Goal: Task Accomplishment & Management: Manage account settings

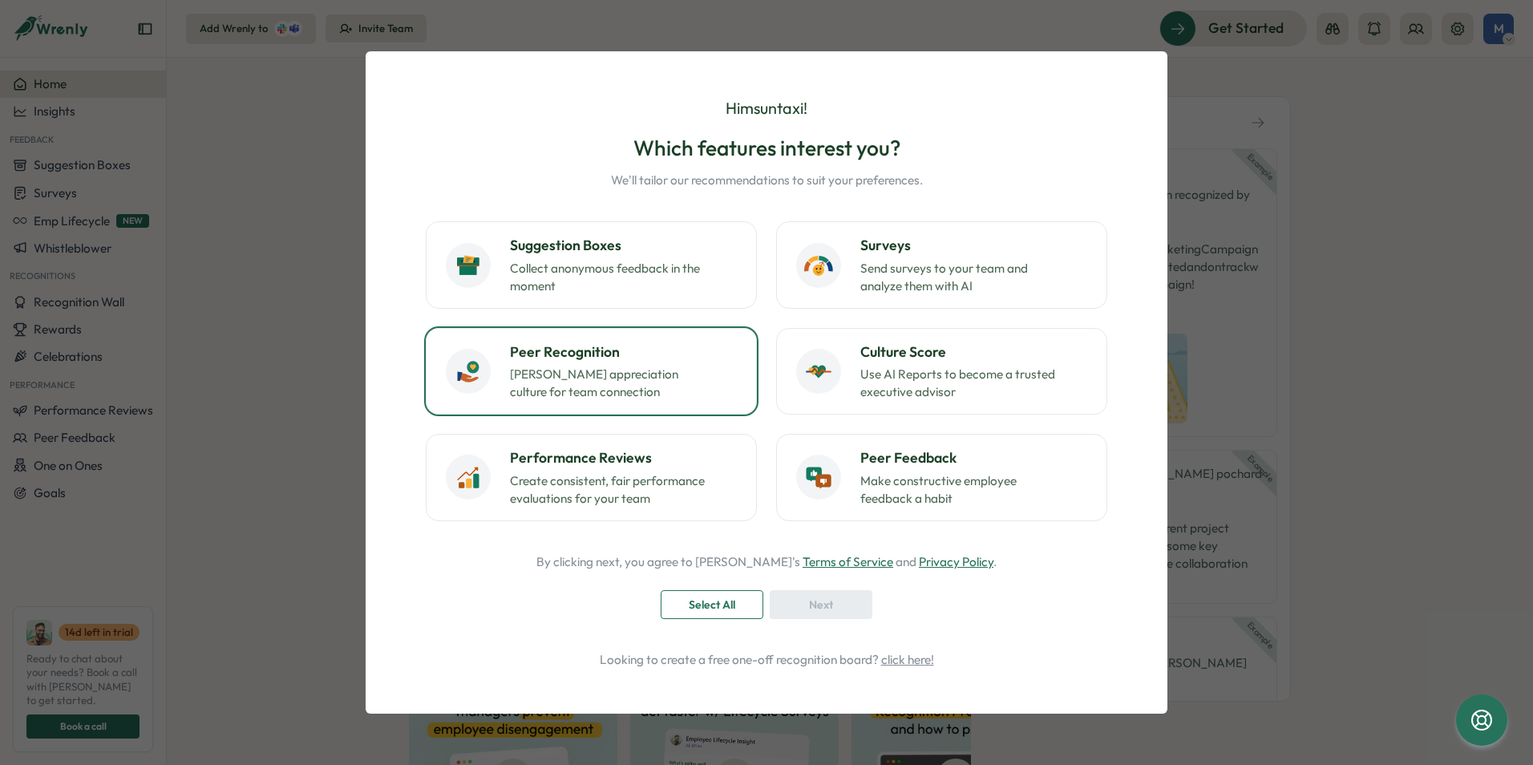
click at [603, 362] on h3 "Peer Recognition" at bounding box center [623, 352] width 227 height 21
click at [825, 619] on div "Hi msuntaxi ! Which features interest you? We'll tailor our recommendations to …" at bounding box center [766, 382] width 763 height 623
click at [831, 598] on span "Next" at bounding box center [821, 604] width 24 height 27
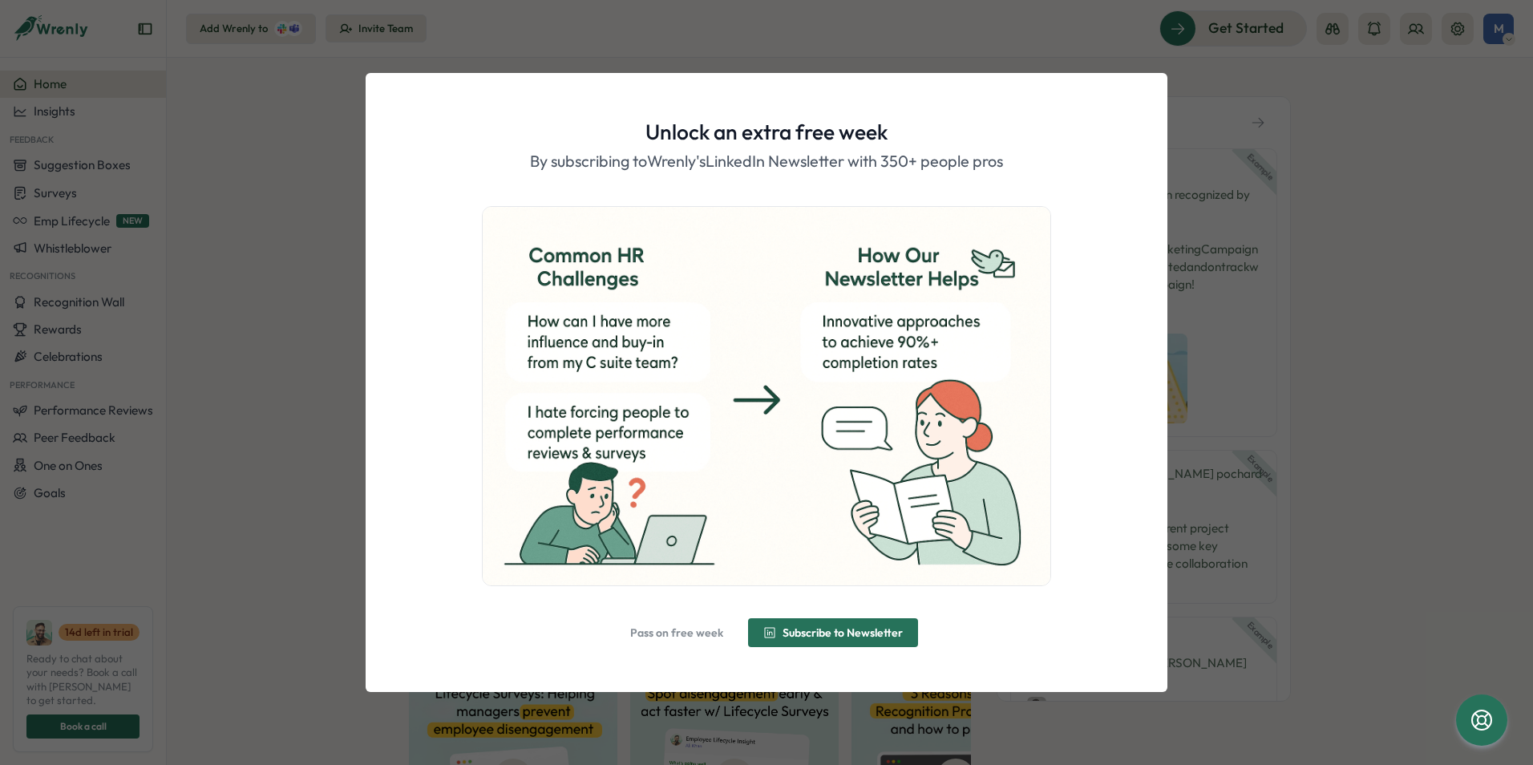
click at [685, 633] on span "Pass on free week" at bounding box center [676, 632] width 93 height 11
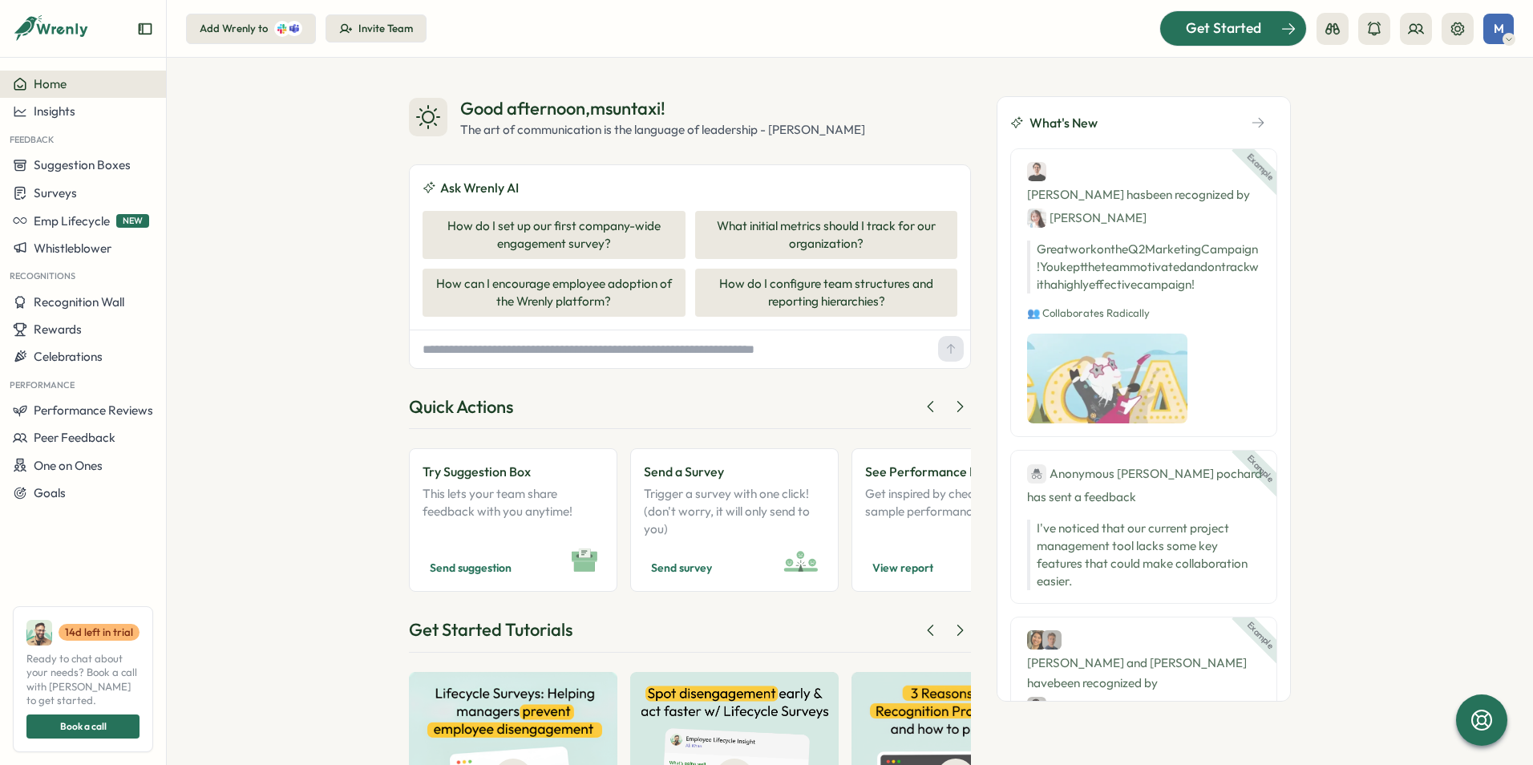
click at [1186, 33] on div "Get Started" at bounding box center [1223, 28] width 133 height 21
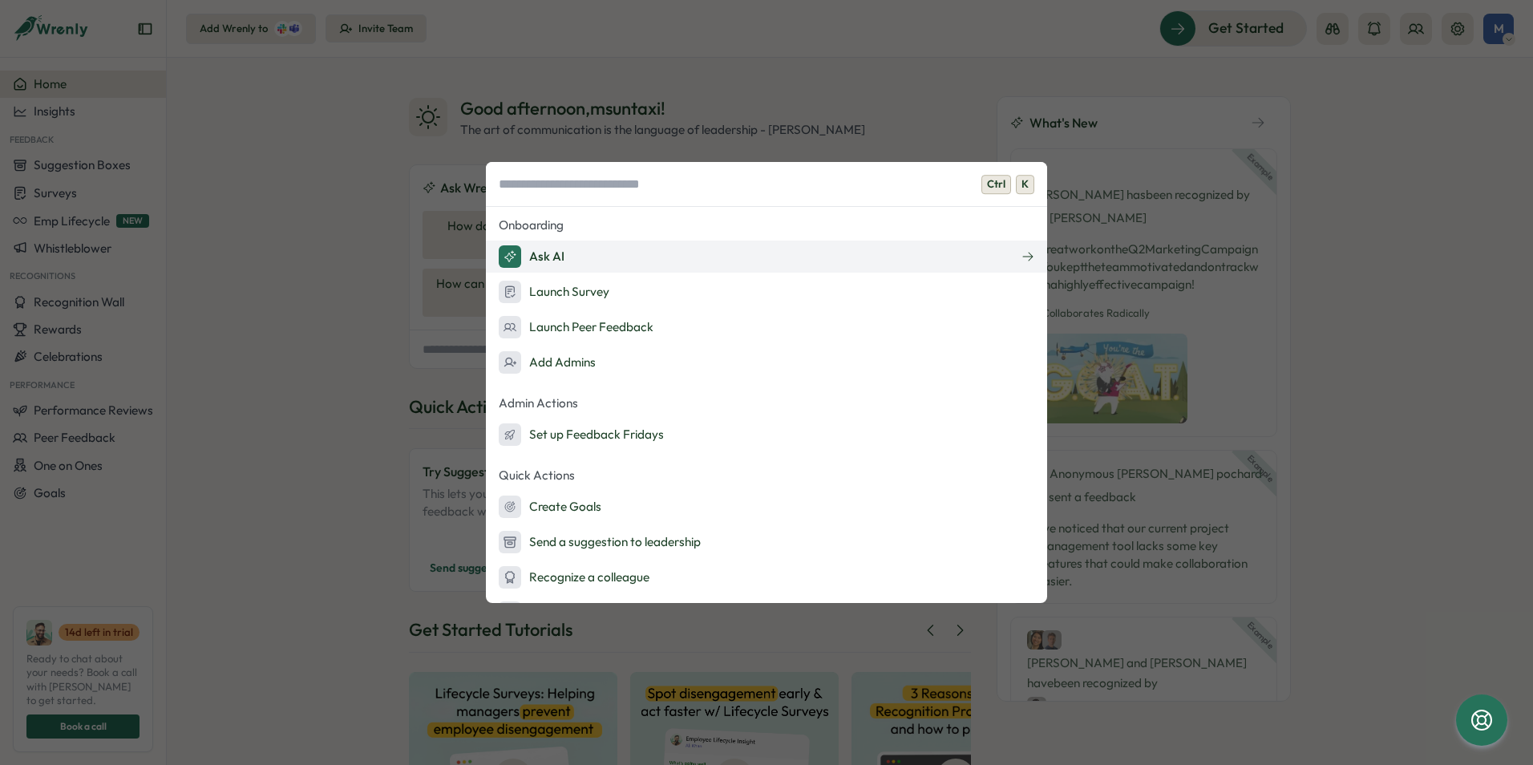
click at [572, 257] on button "Ask AI" at bounding box center [766, 257] width 561 height 32
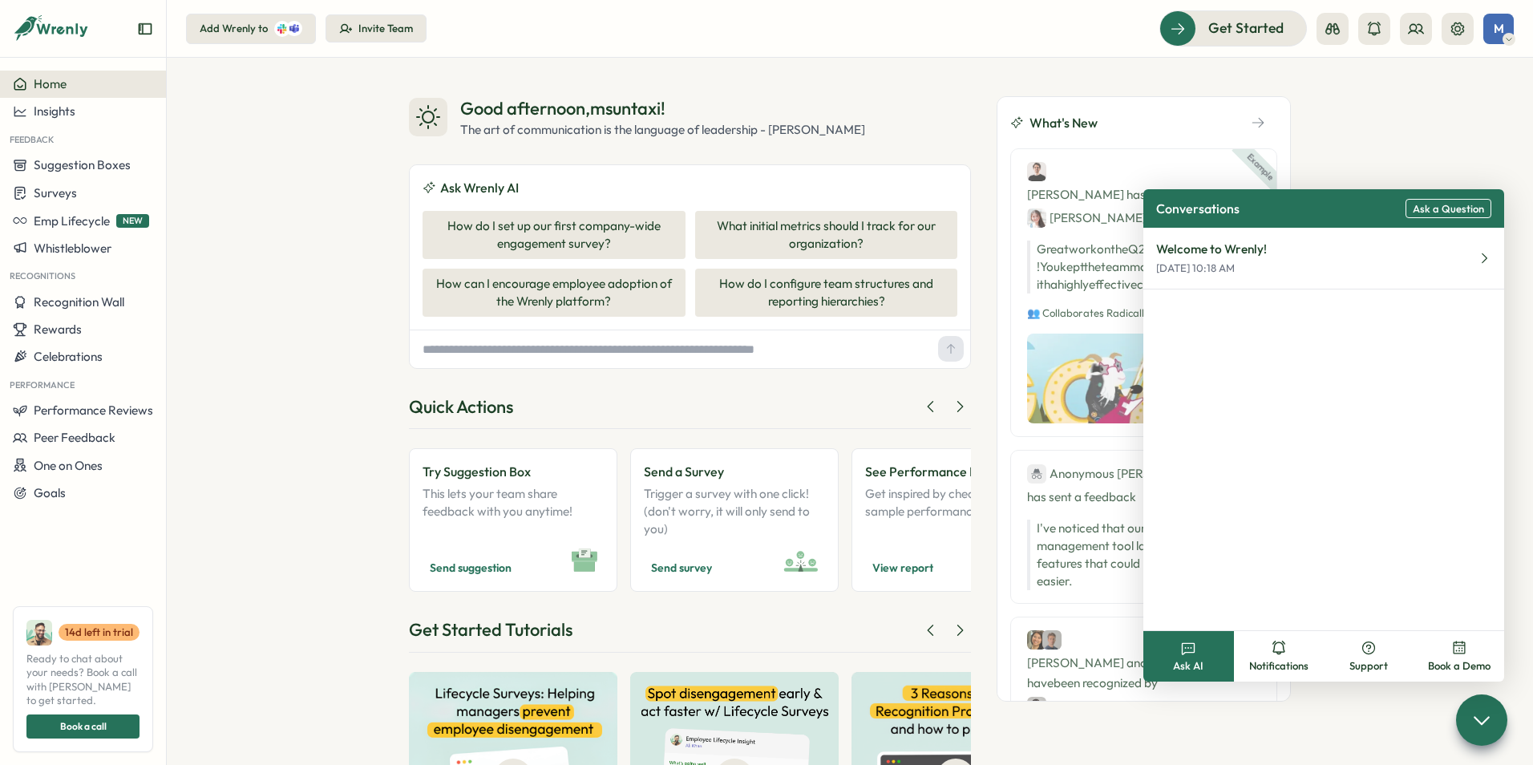
click at [1249, 339] on div "Welcome to Wrenly! Oct 3, 10:18 AM" at bounding box center [1323, 429] width 361 height 402
click at [1203, 649] on button "Ask AI" at bounding box center [1188, 656] width 91 height 51
click at [1282, 382] on div "Welcome to Wrenly! Oct 3, 10:18 AM" at bounding box center [1323, 429] width 361 height 402
click at [1300, 273] on button "Welcome to Wrenly! Oct 3, 10:18 AM" at bounding box center [1323, 259] width 361 height 62
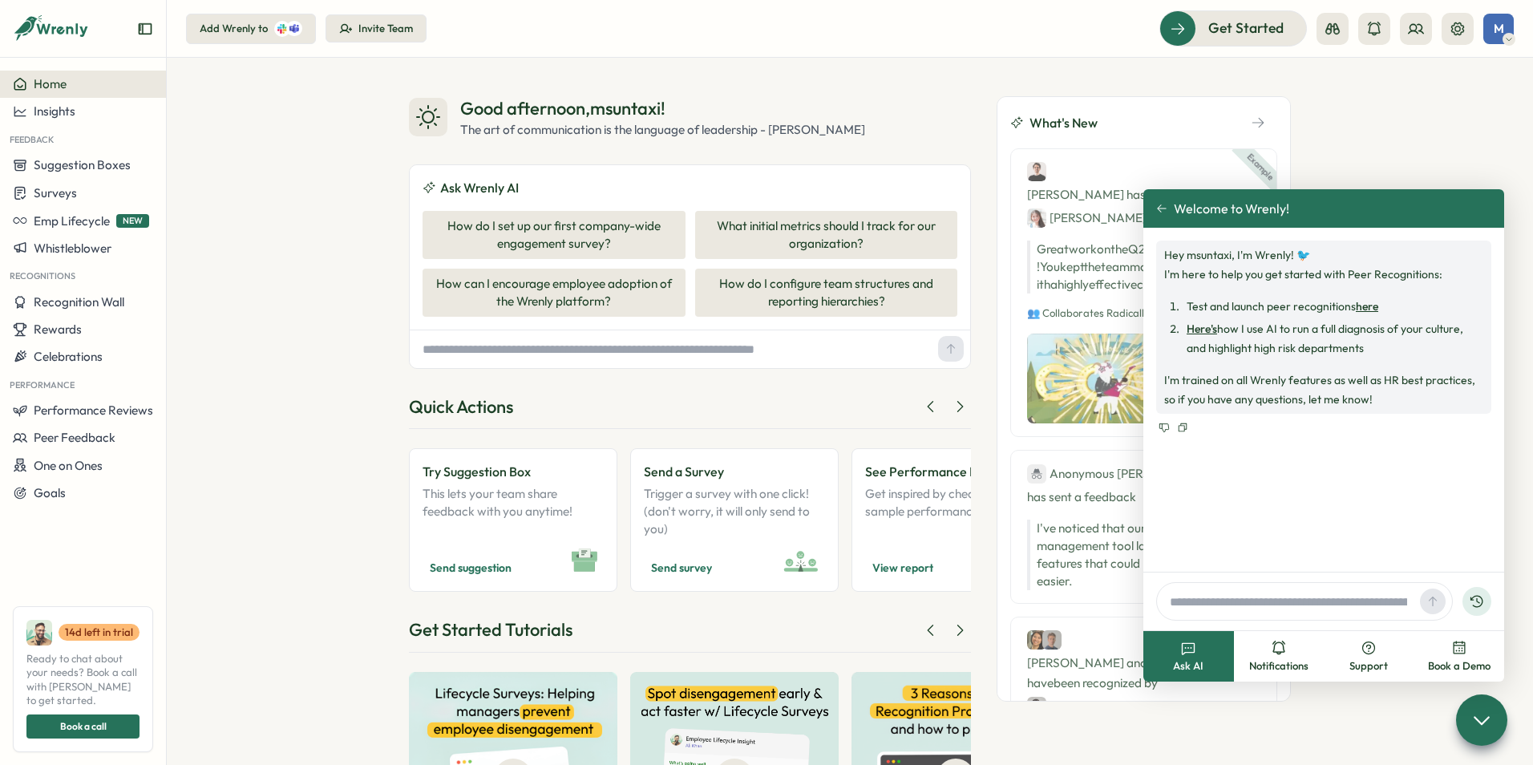
click at [1263, 597] on input "text" at bounding box center [1288, 601] width 250 height 24
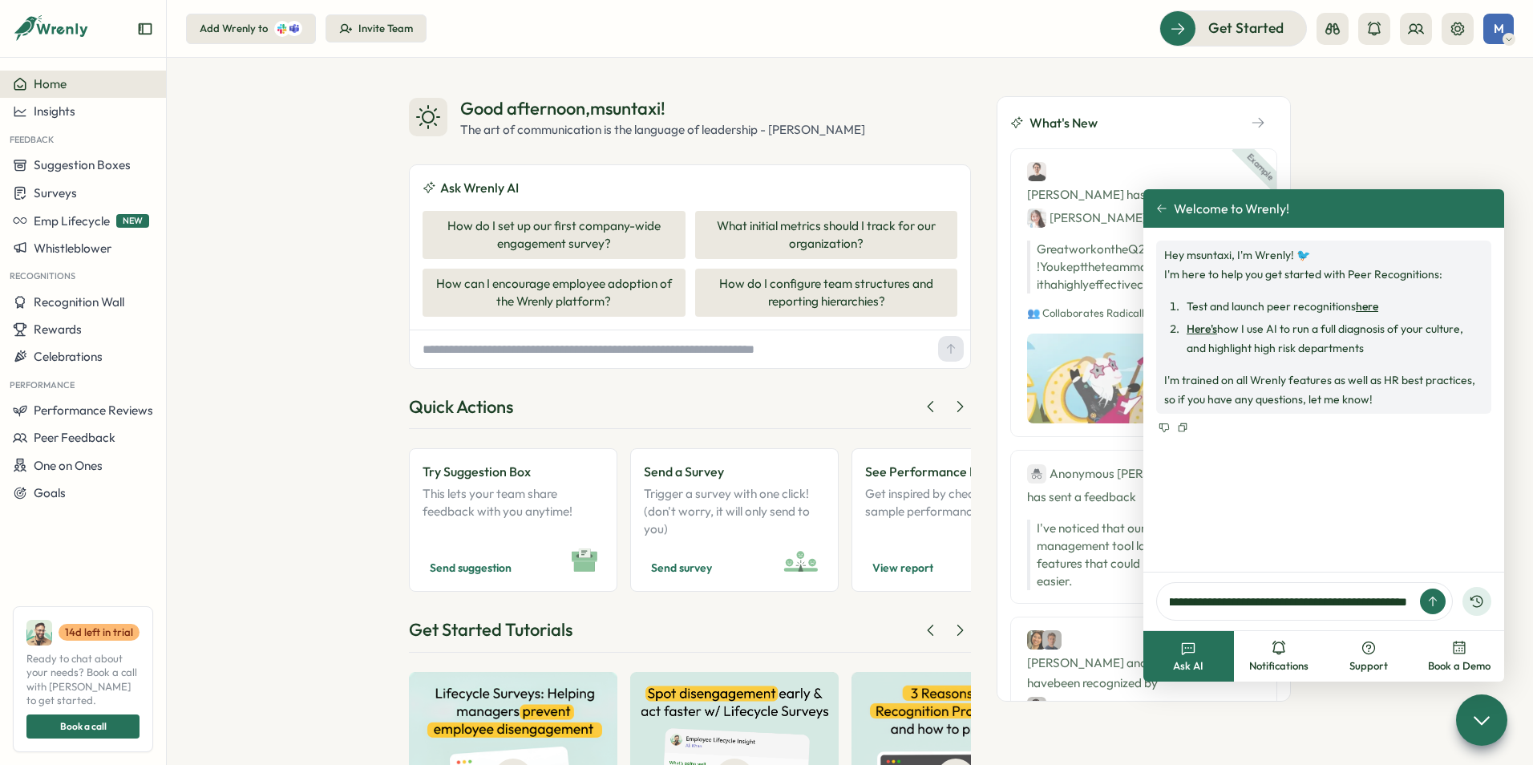
scroll to position [0, 206]
type input "**********"
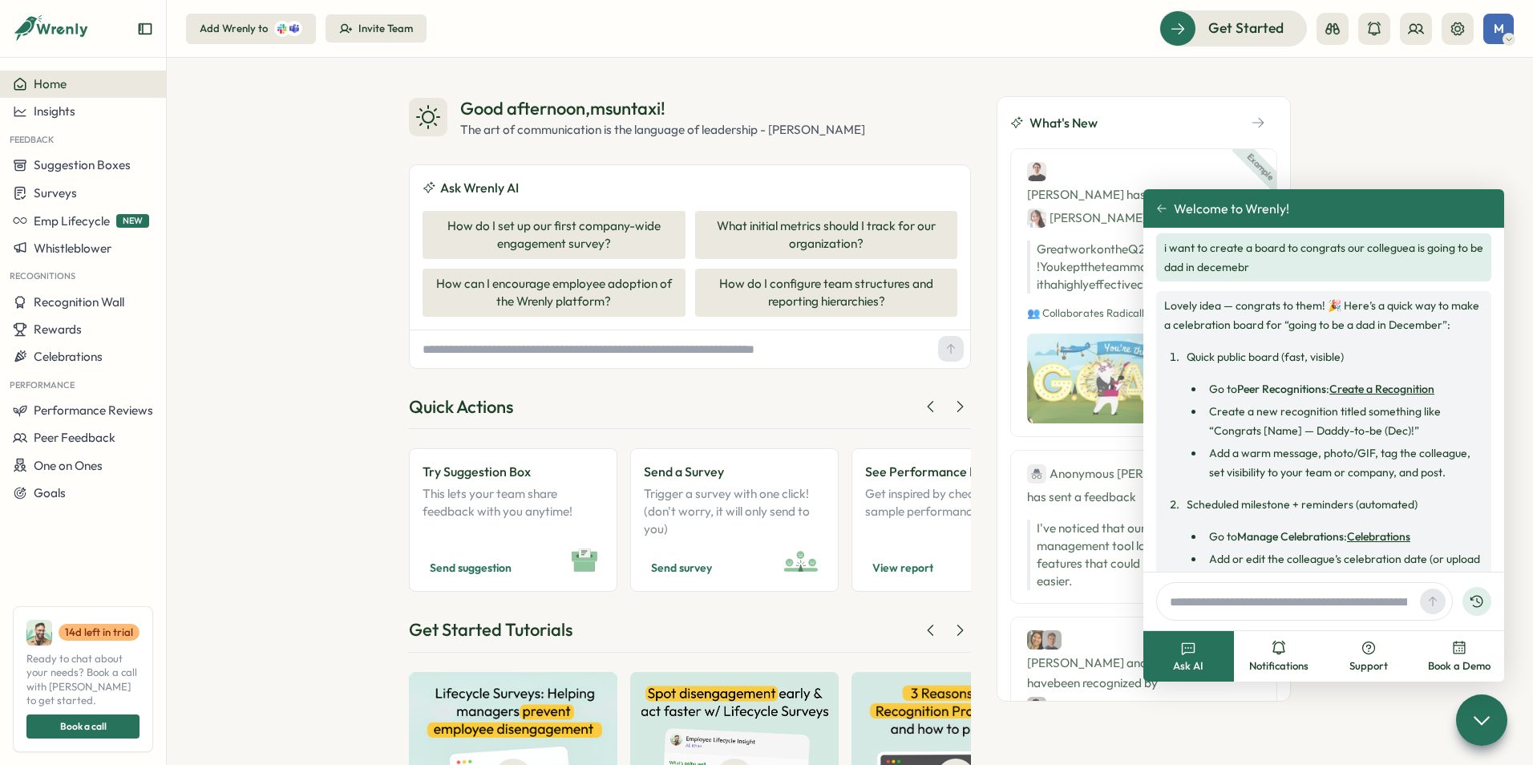
scroll to position [313, 0]
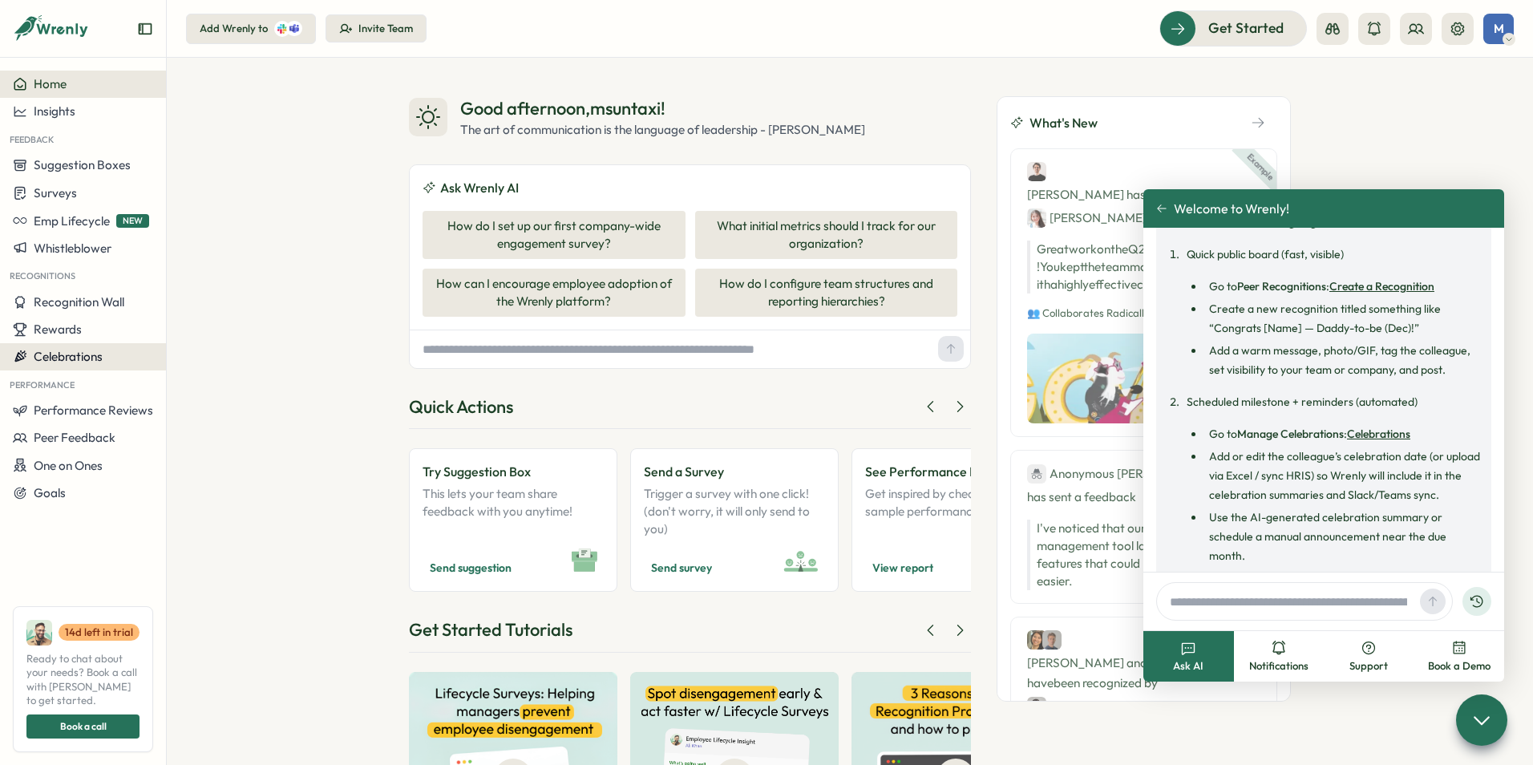
click at [75, 362] on span "Celebrations" at bounding box center [68, 356] width 69 height 15
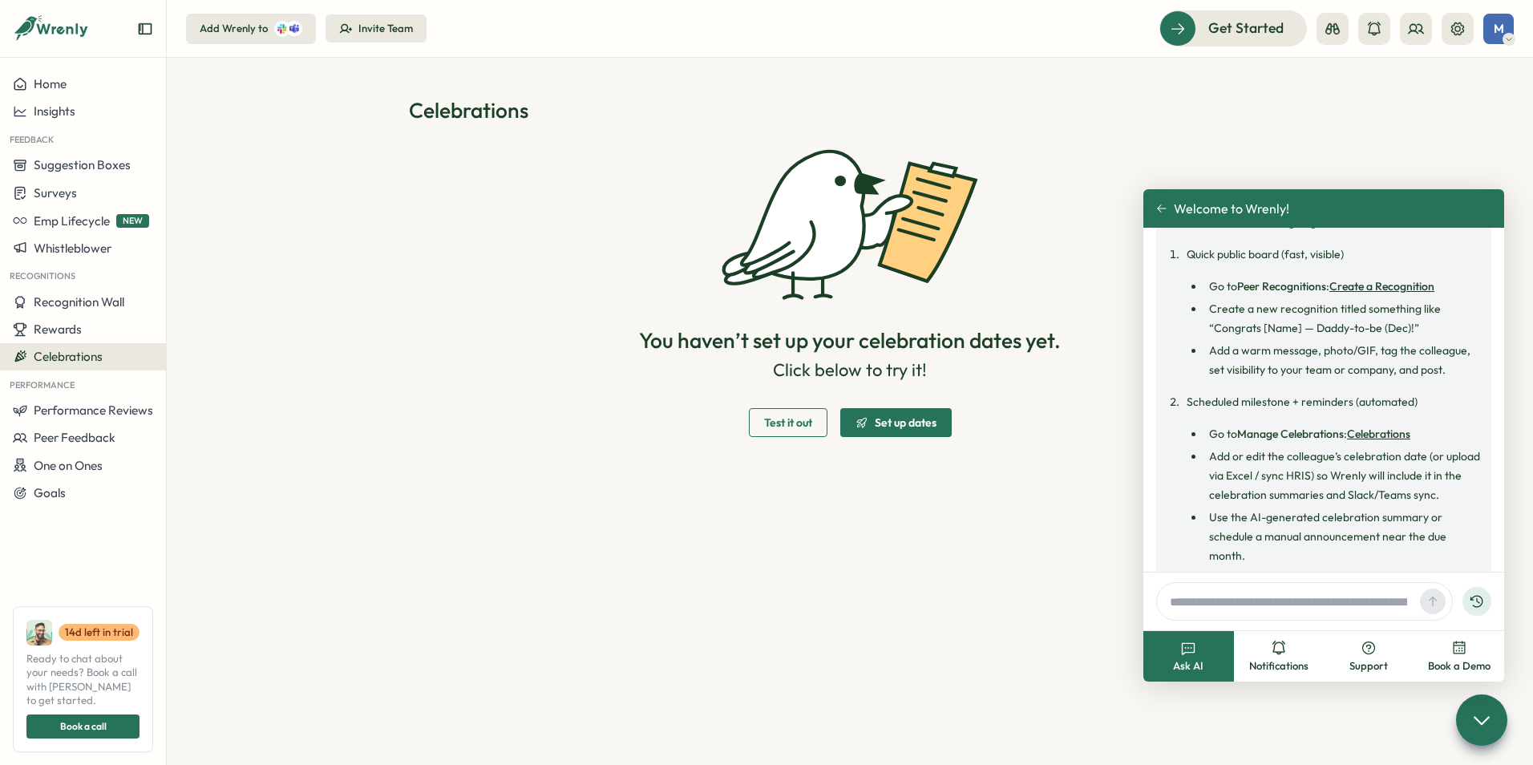
click at [925, 421] on span "Set up dates" at bounding box center [906, 422] width 62 height 11
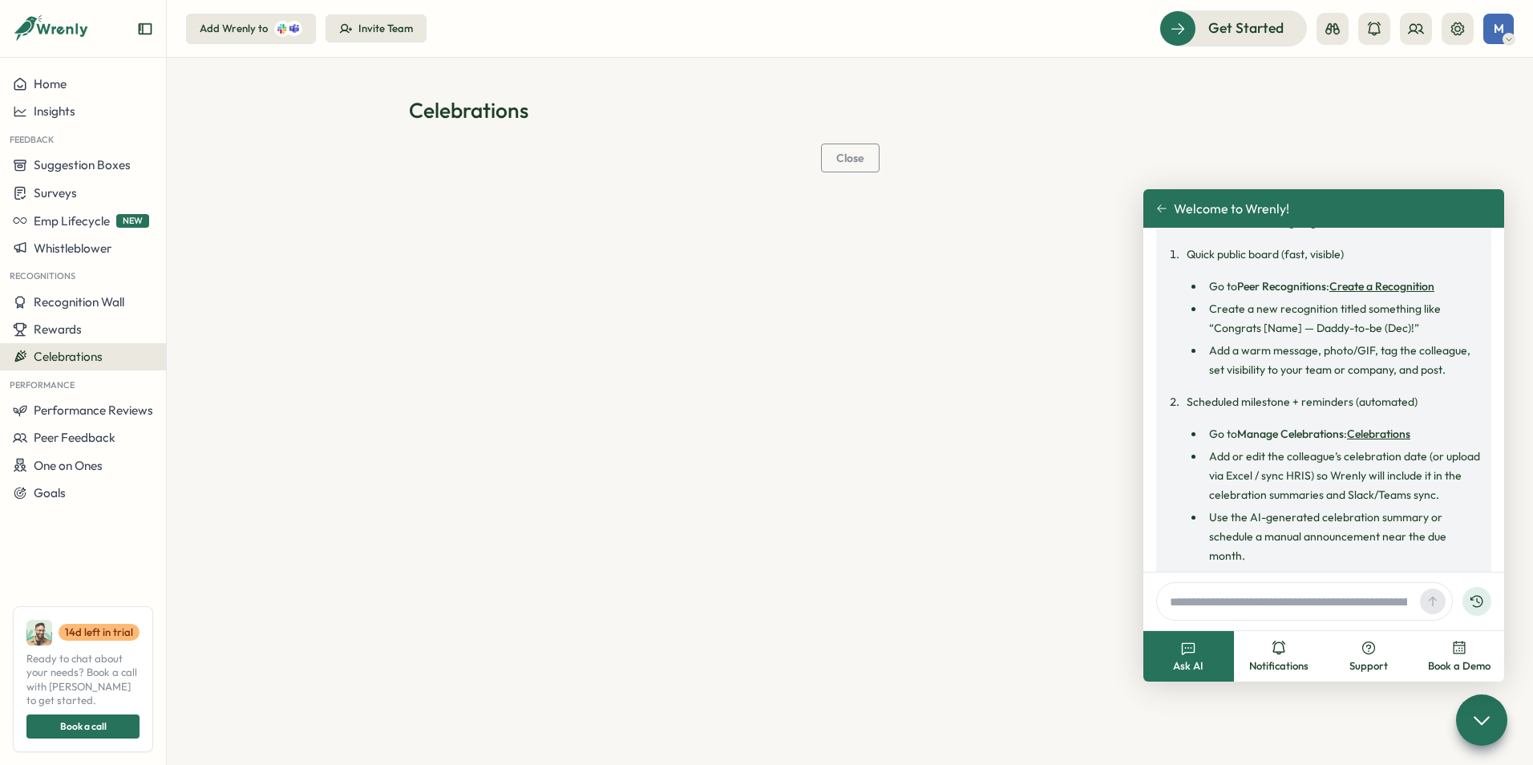
click at [849, 162] on span "Close" at bounding box center [850, 157] width 28 height 11
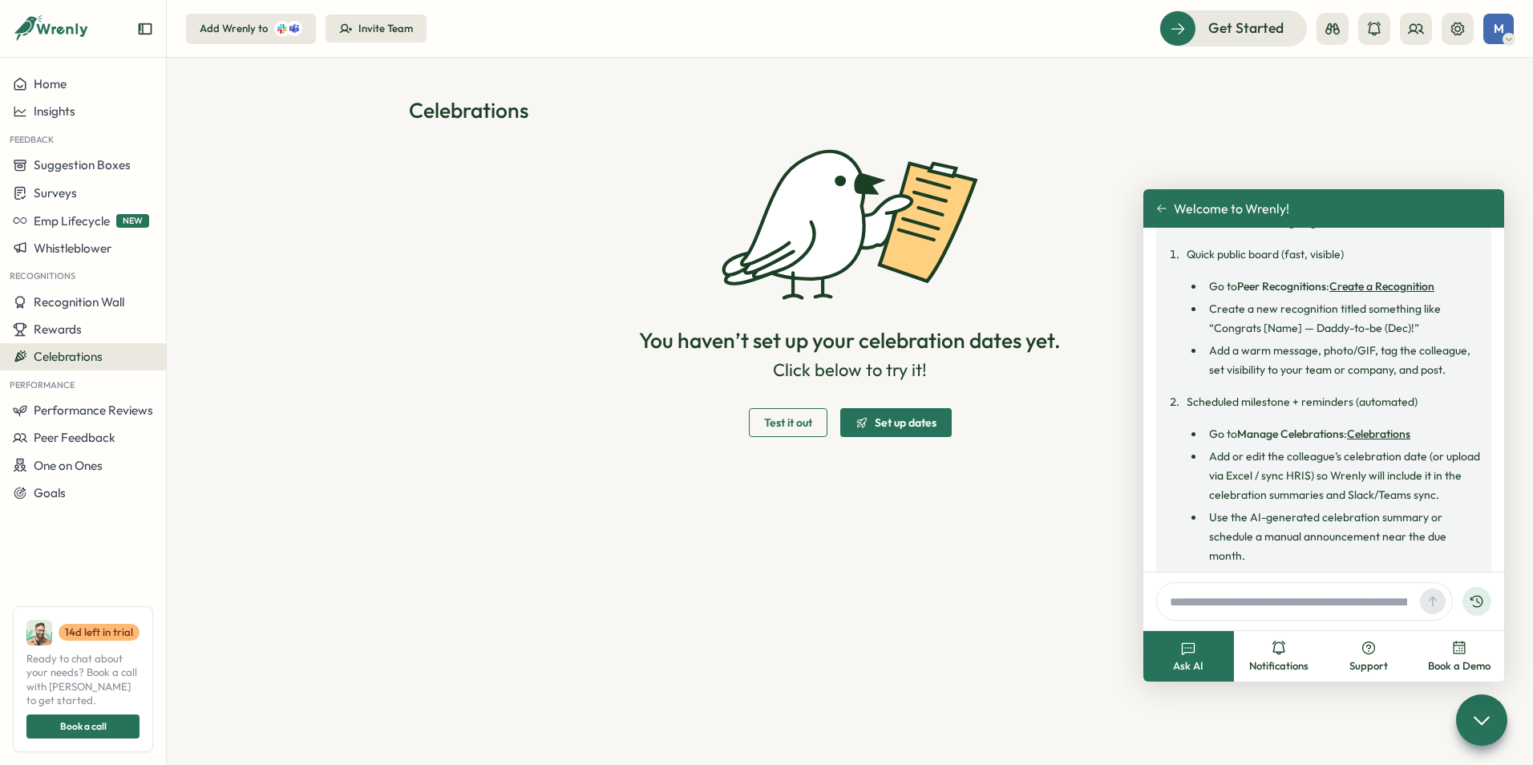
click at [859, 413] on span "Set up dates" at bounding box center [895, 422] width 81 height 27
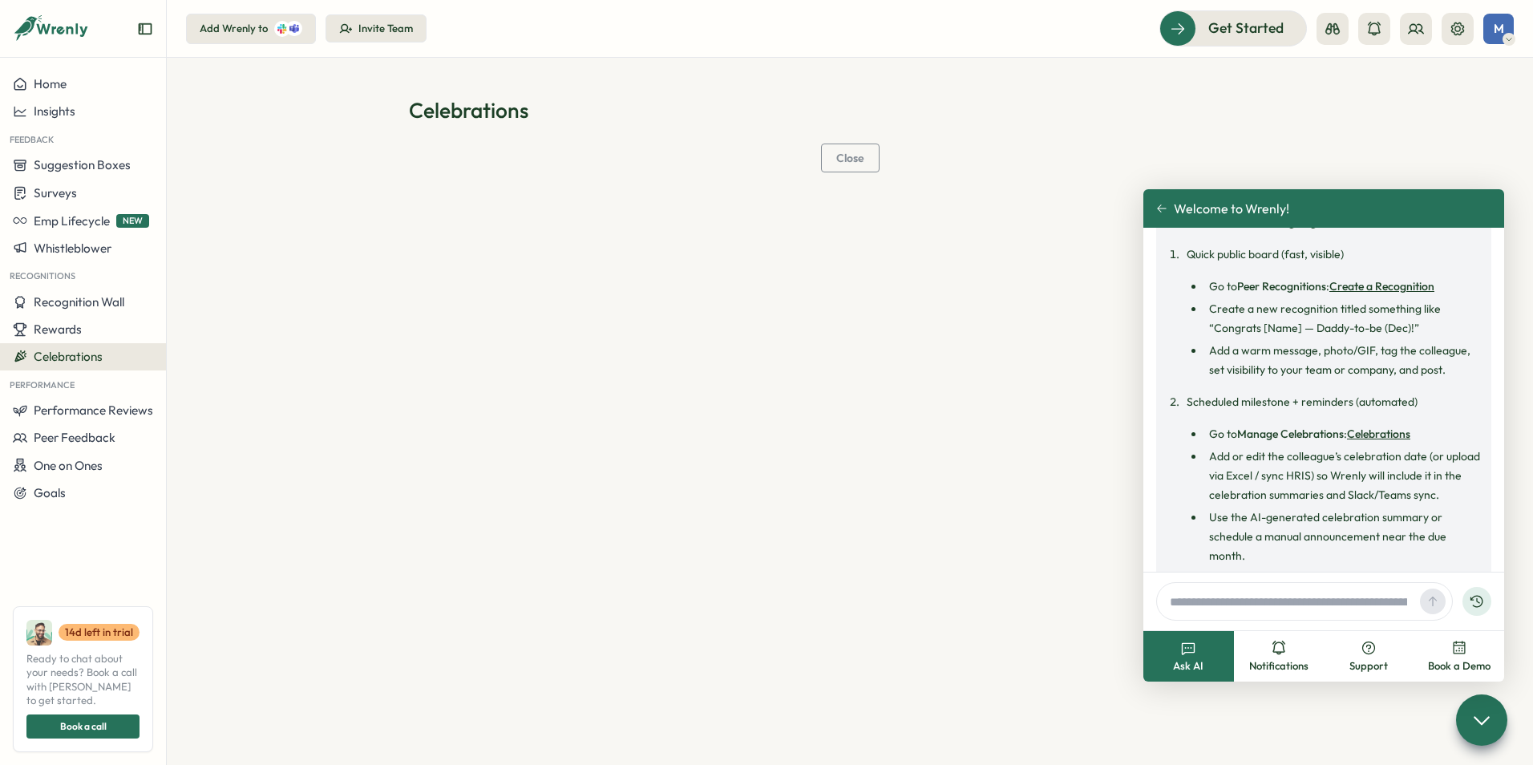
click at [1161, 207] on icon at bounding box center [1161, 208] width 11 height 11
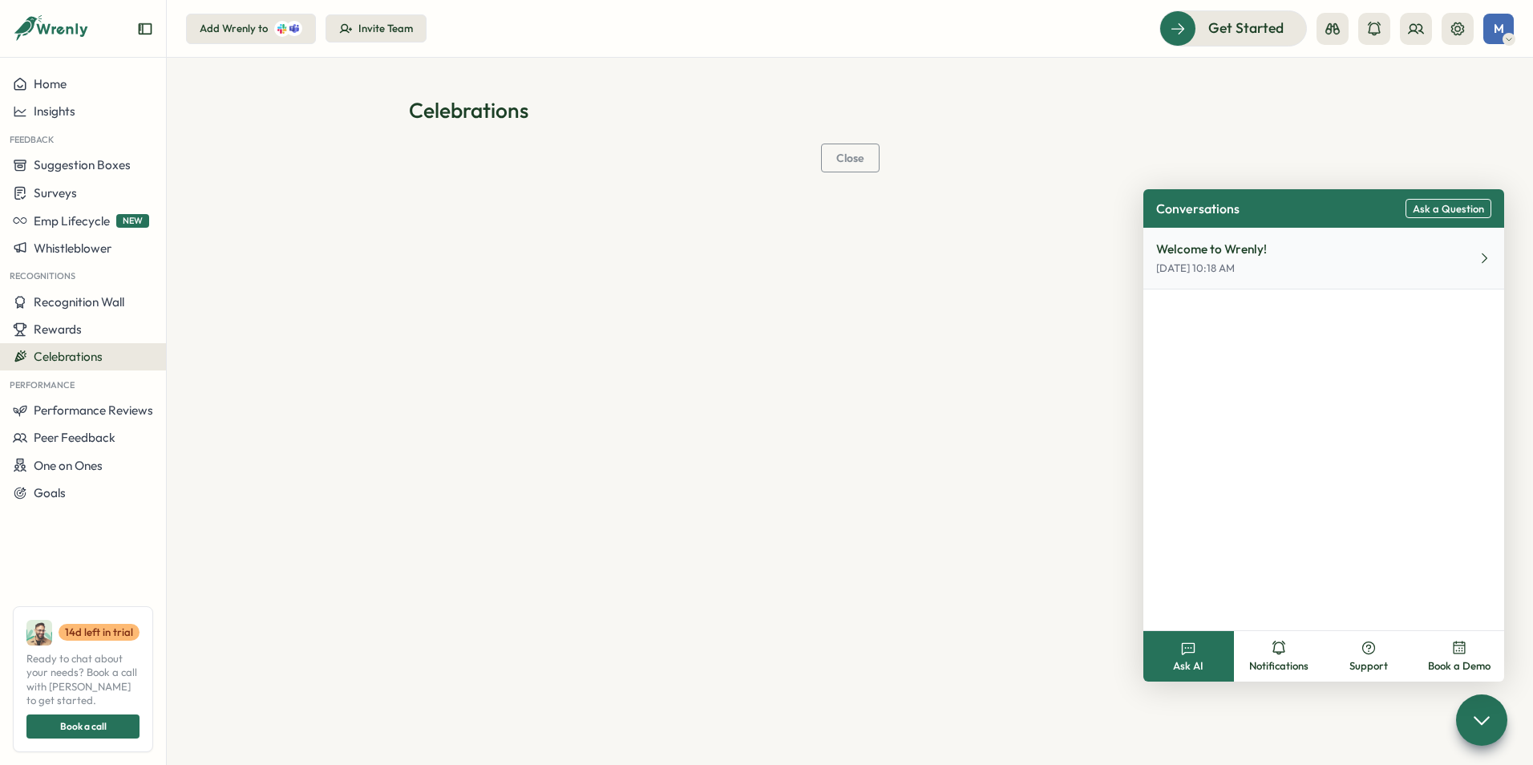
click at [1303, 256] on button "Welcome to Wrenly! Oct 3, 10:18 AM" at bounding box center [1323, 259] width 361 height 62
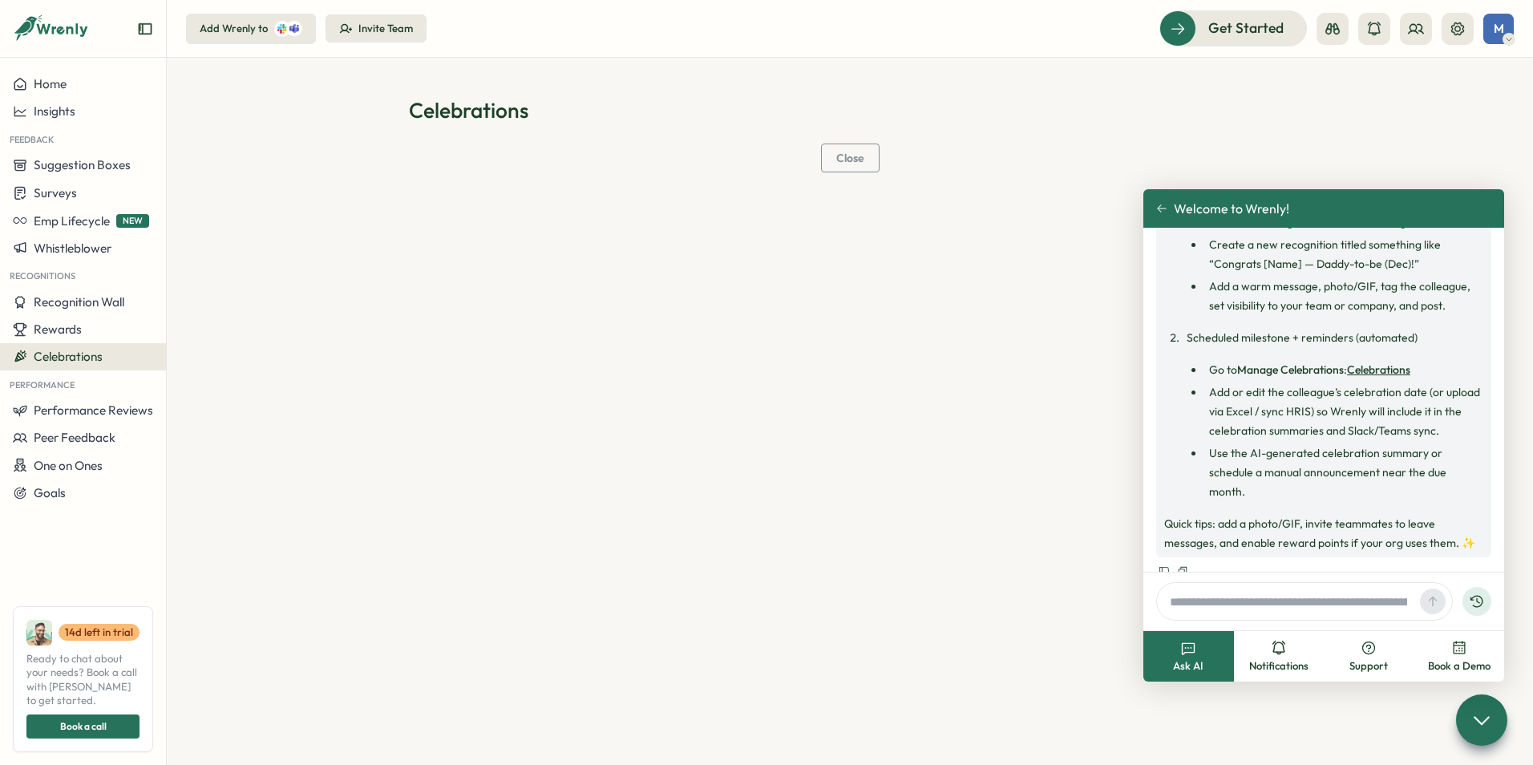
scroll to position [394, 0]
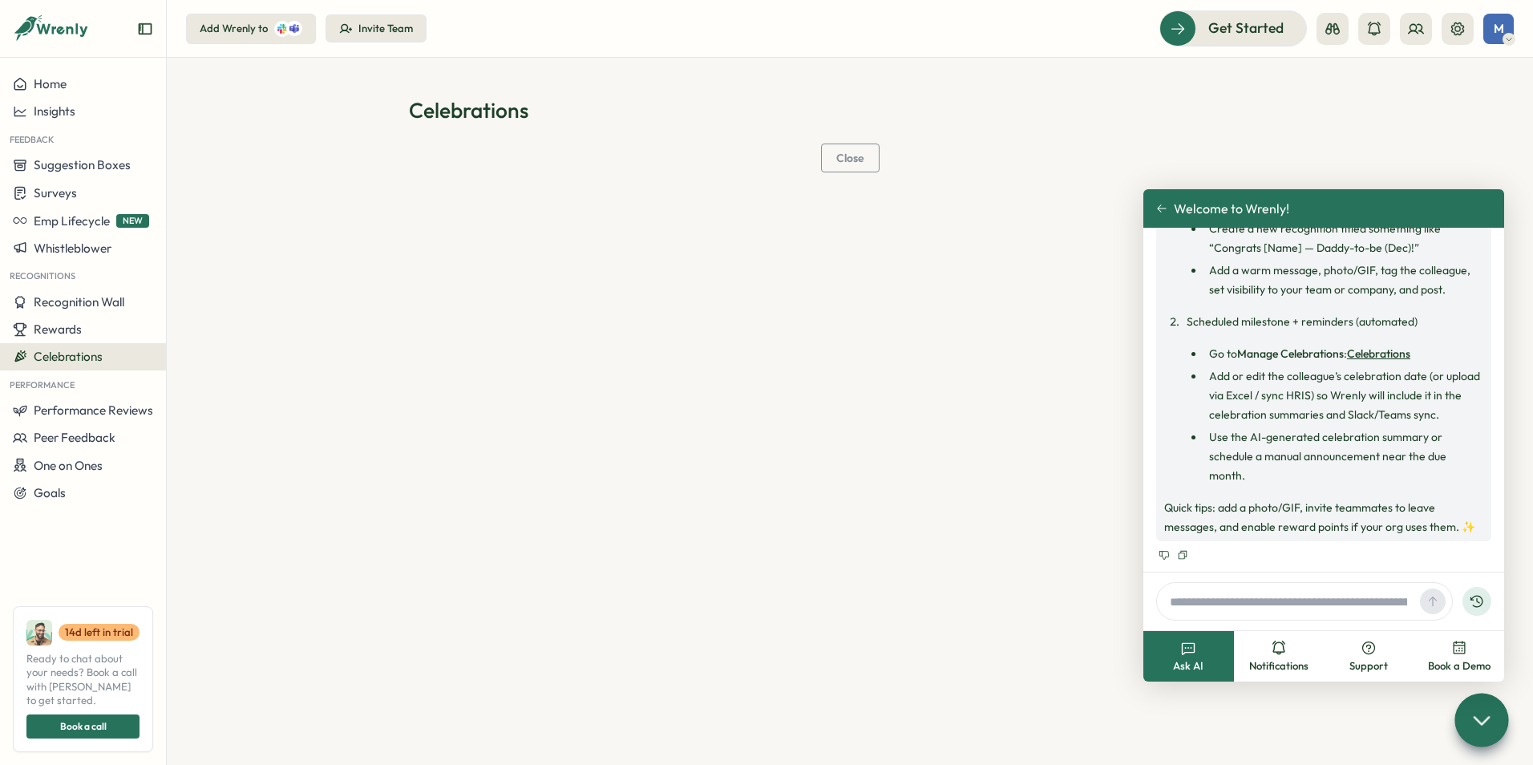
click at [1480, 726] on icon at bounding box center [1481, 719] width 23 height 23
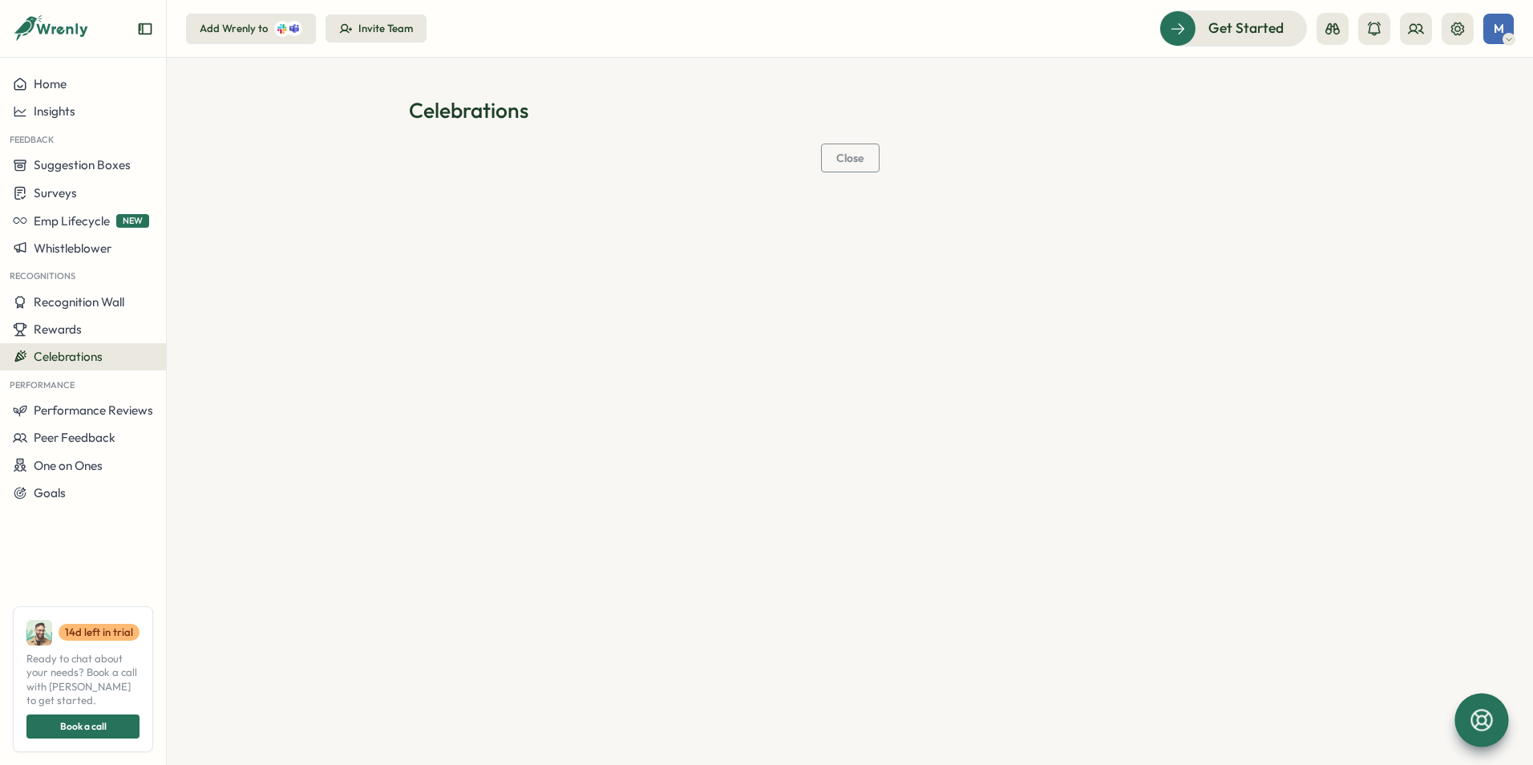
click at [595, 121] on h1 "Celebrations" at bounding box center [850, 110] width 882 height 28
click at [464, 119] on h1 "Celebrations" at bounding box center [850, 110] width 882 height 28
click at [452, 102] on h1 "Celebrations" at bounding box center [850, 110] width 882 height 28
click at [73, 355] on span "Celebrations" at bounding box center [68, 356] width 69 height 15
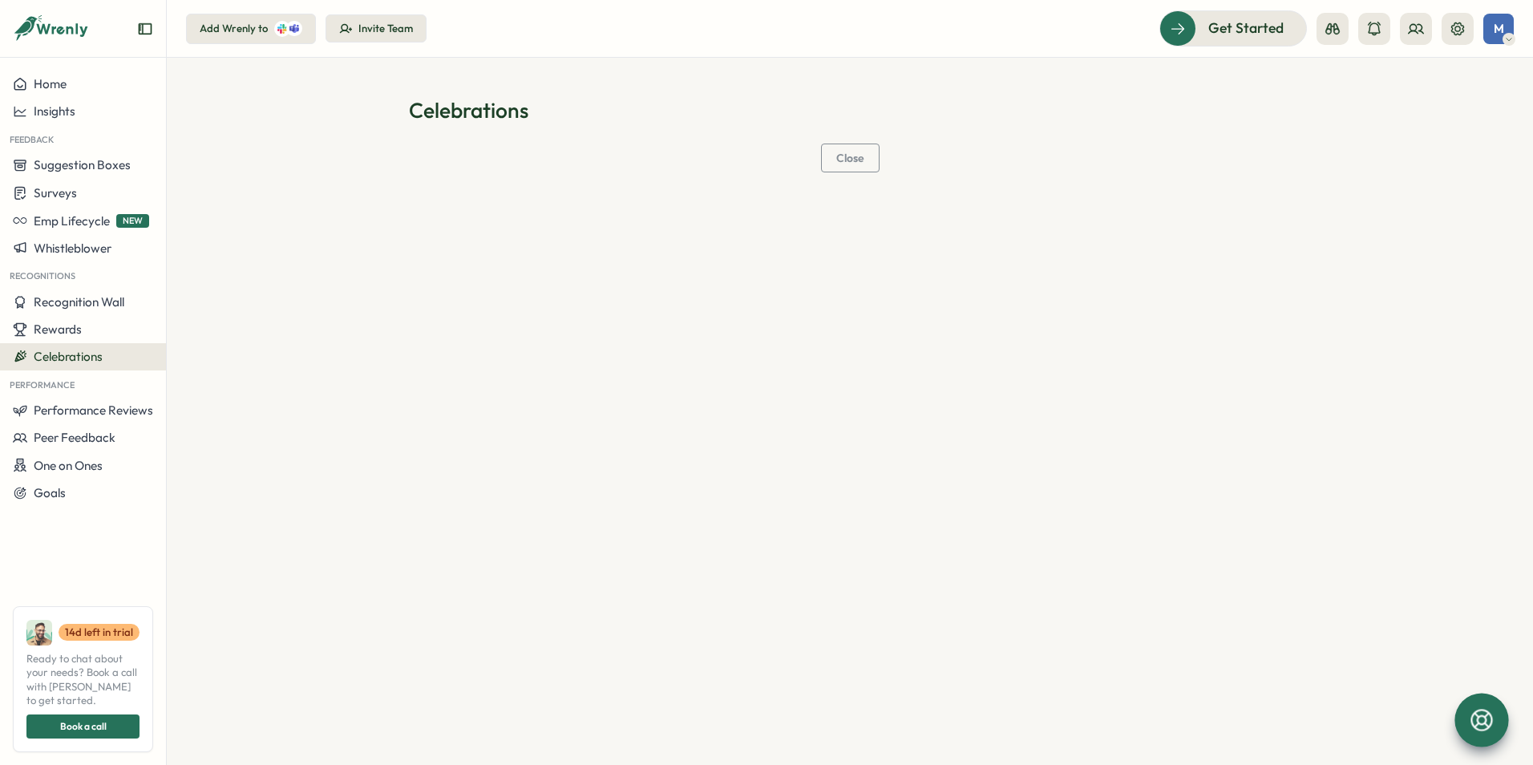
click at [839, 157] on span "Close" at bounding box center [850, 157] width 28 height 11
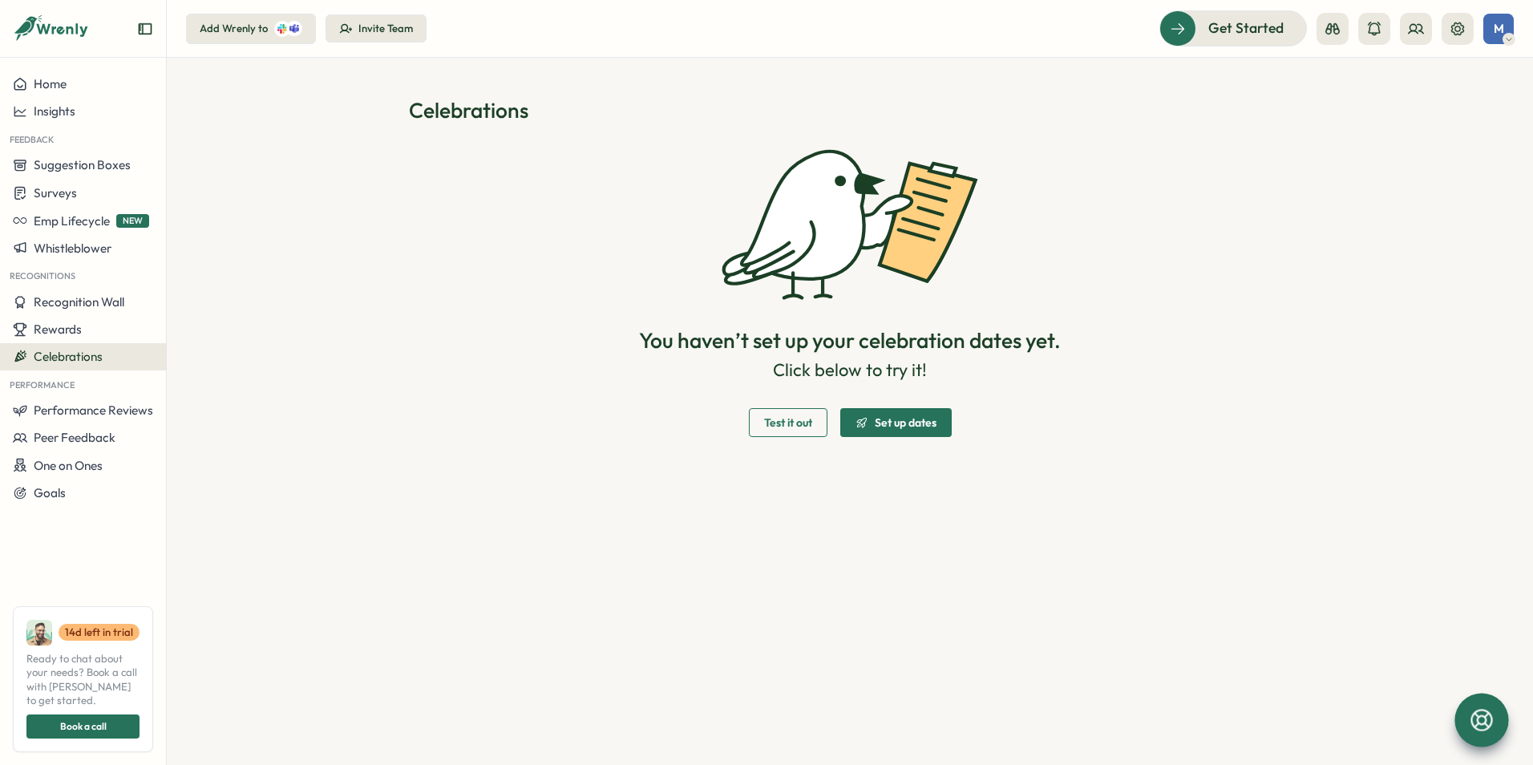
click at [795, 431] on span "Test it out" at bounding box center [788, 422] width 48 height 27
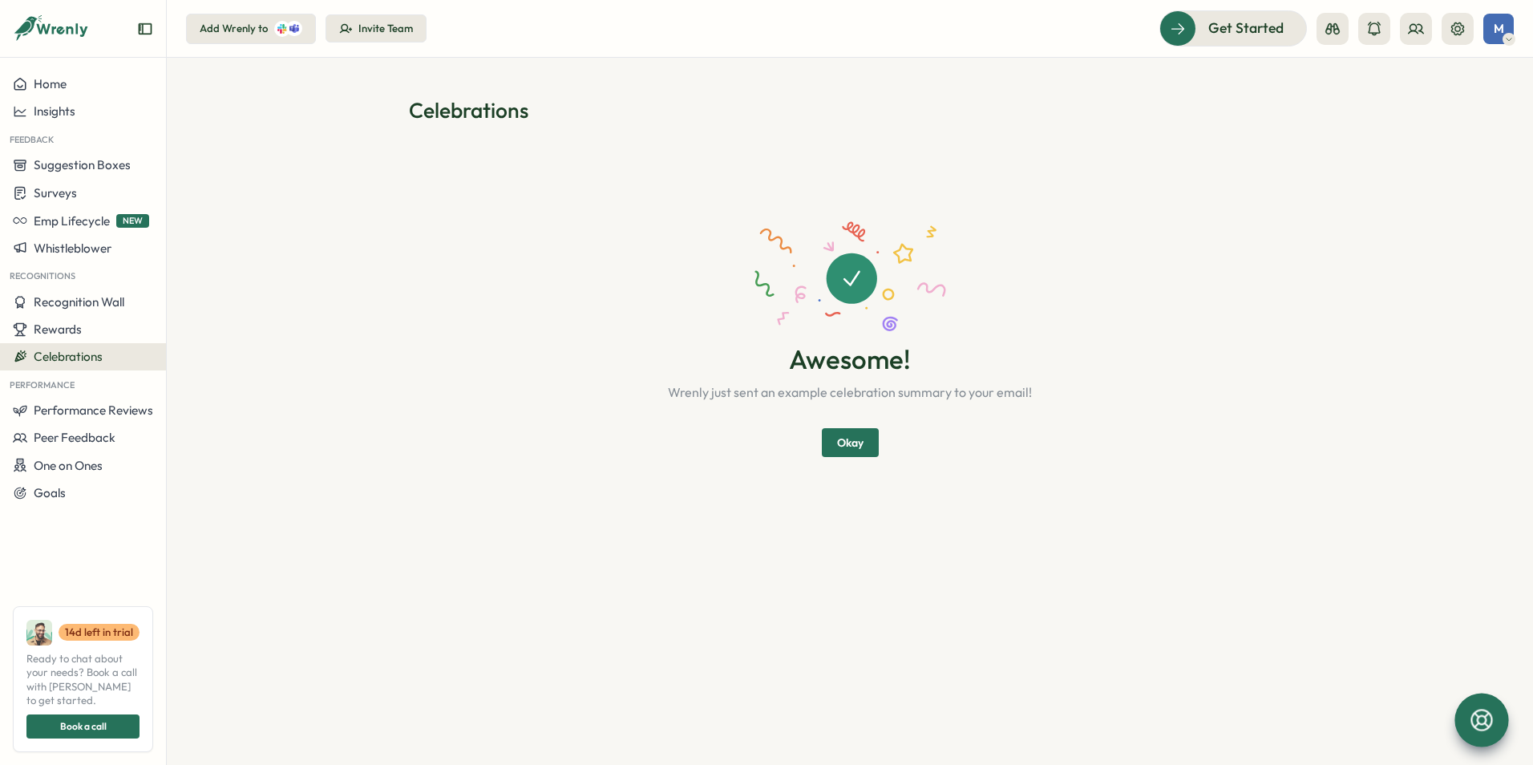
click at [857, 443] on span "Okay" at bounding box center [850, 442] width 26 height 27
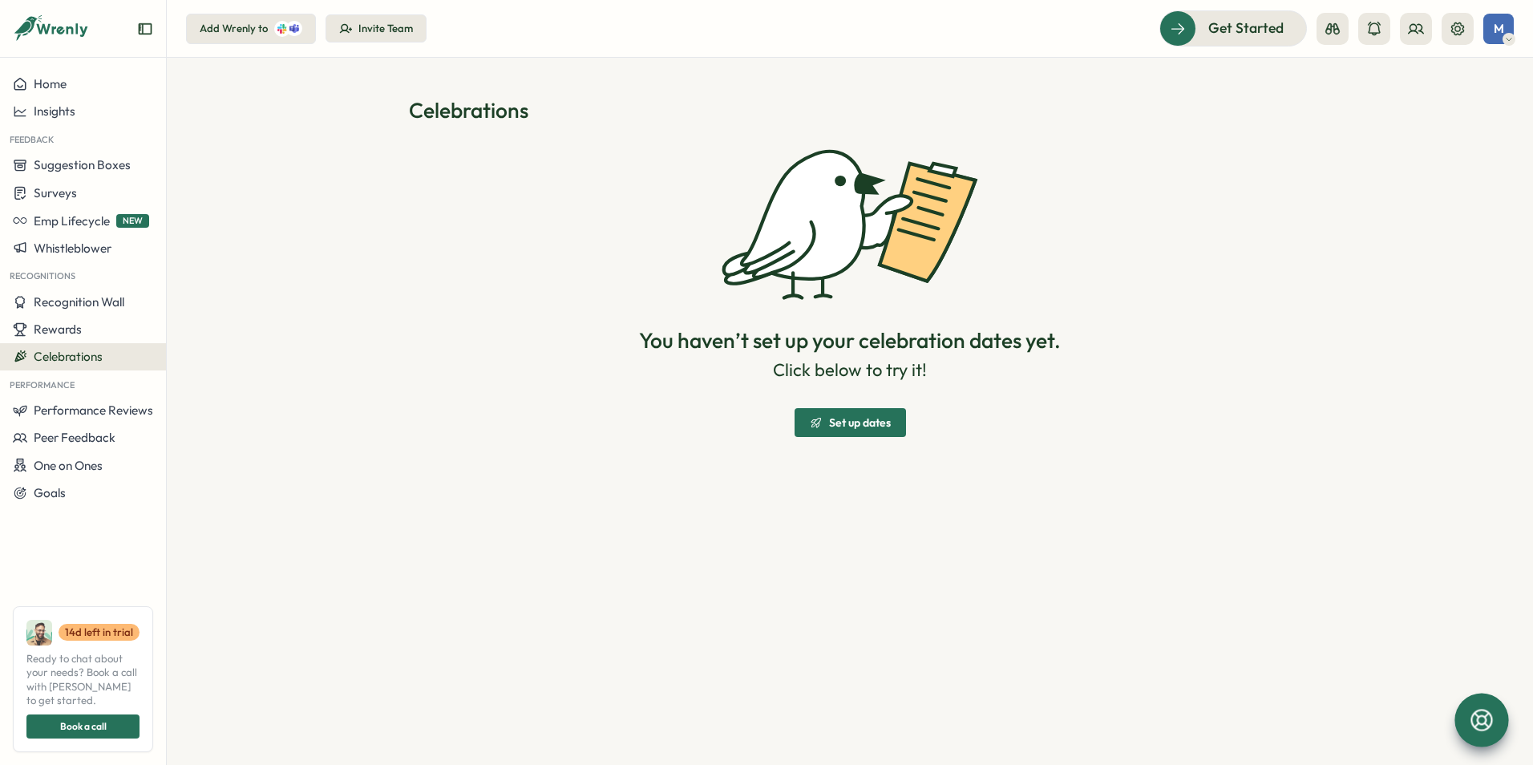
click at [874, 422] on span "Set up dates" at bounding box center [860, 422] width 62 height 11
click at [872, 423] on span "Set up dates" at bounding box center [860, 422] width 62 height 11
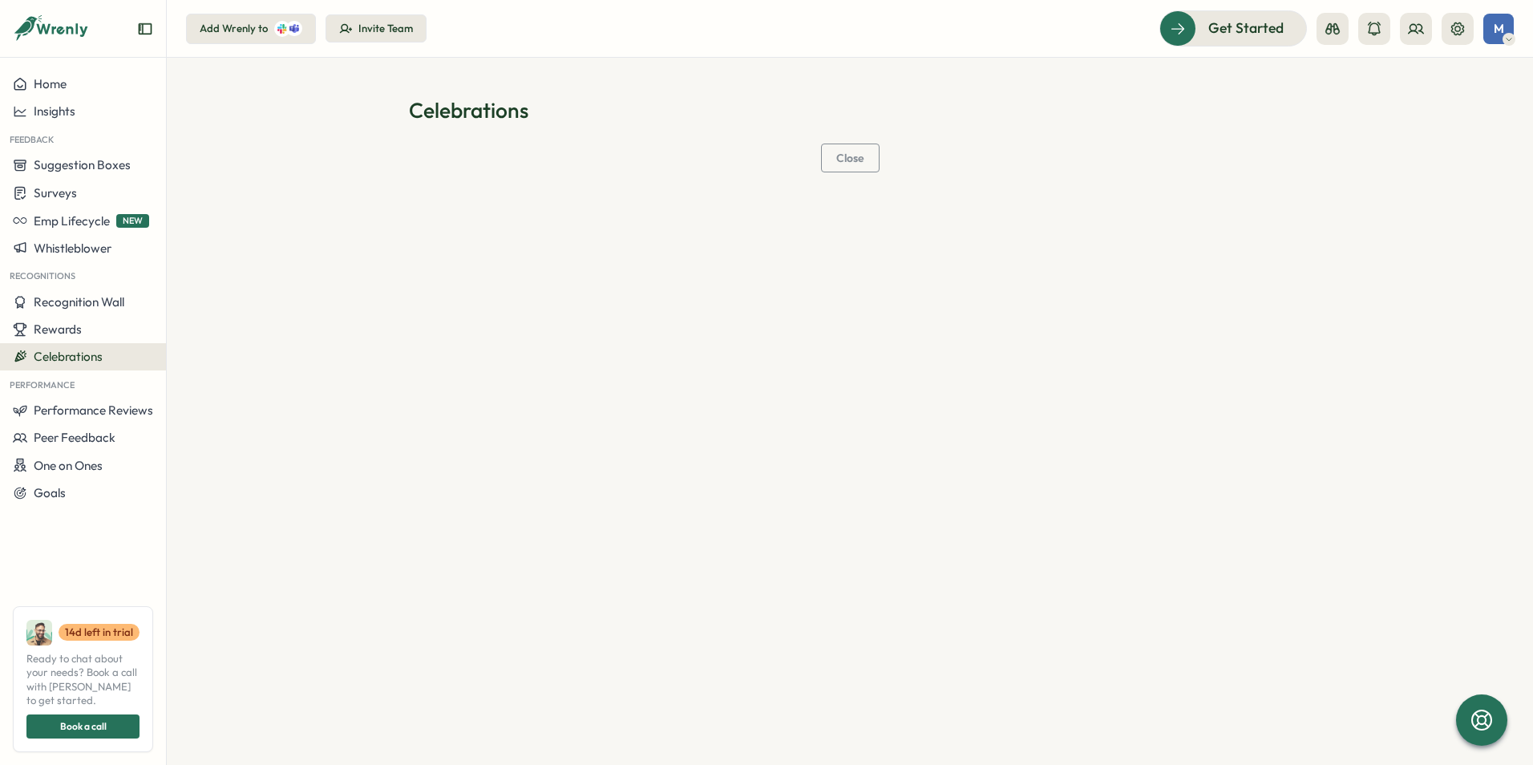
drag, startPoint x: 527, startPoint y: 144, endPoint x: 471, endPoint y: 142, distance: 55.3
click at [524, 144] on div "Close" at bounding box center [850, 168] width 882 height 48
drag, startPoint x: 471, startPoint y: 142, endPoint x: 401, endPoint y: 118, distance: 74.5
click at [459, 135] on div "Celebrations Close" at bounding box center [850, 143] width 882 height 95
drag, startPoint x: 401, startPoint y: 118, endPoint x: 298, endPoint y: 124, distance: 102.8
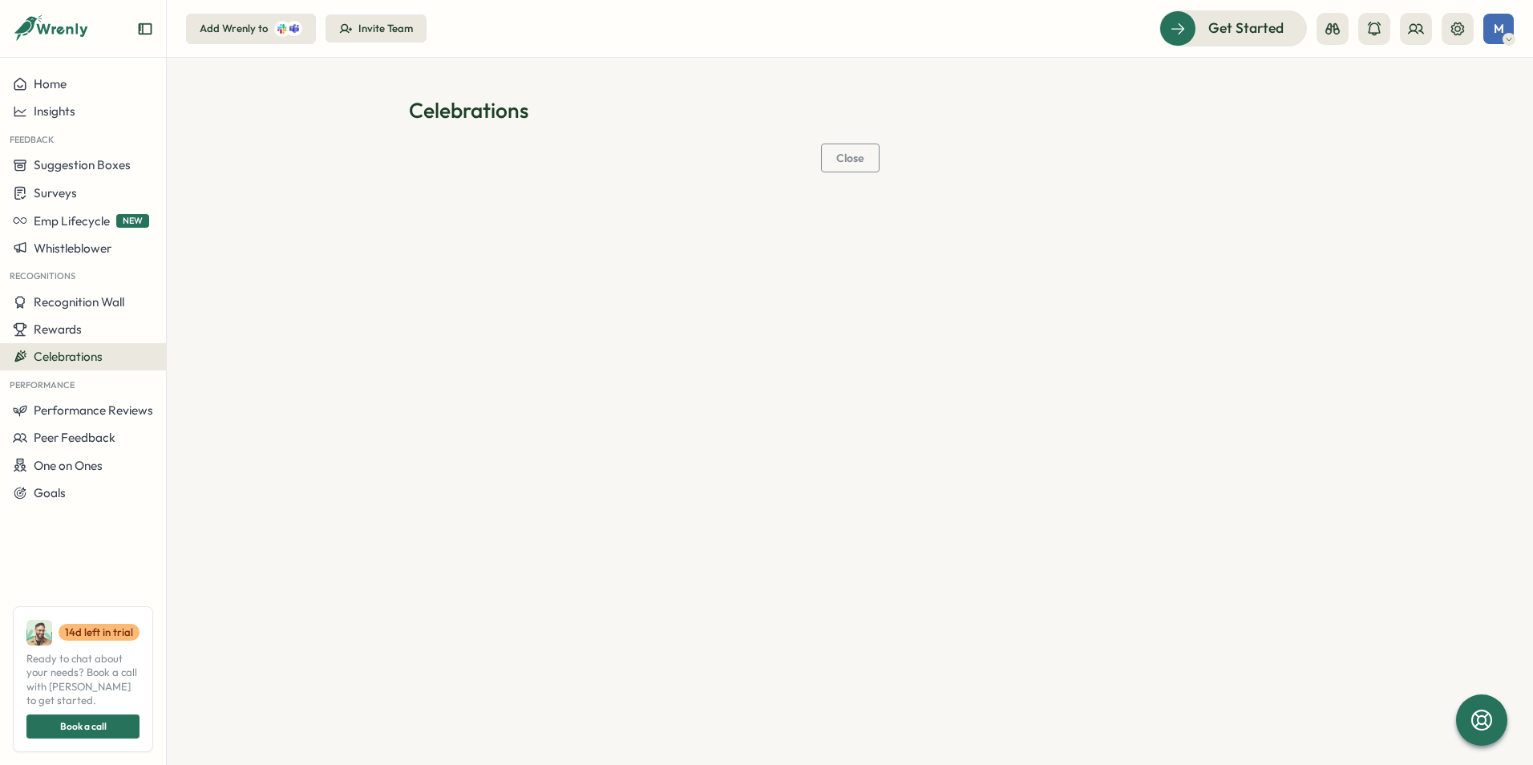
click at [301, 124] on section "Celebrations Close" at bounding box center [850, 411] width 1366 height 707
drag, startPoint x: 233, startPoint y: 153, endPoint x: 240, endPoint y: 180, distance: 28.2
click at [233, 164] on section "Celebrations Close" at bounding box center [850, 411] width 1366 height 707
drag, startPoint x: 268, startPoint y: 206, endPoint x: 345, endPoint y: 189, distance: 78.8
click at [271, 198] on section "Celebrations Close" at bounding box center [850, 411] width 1366 height 707
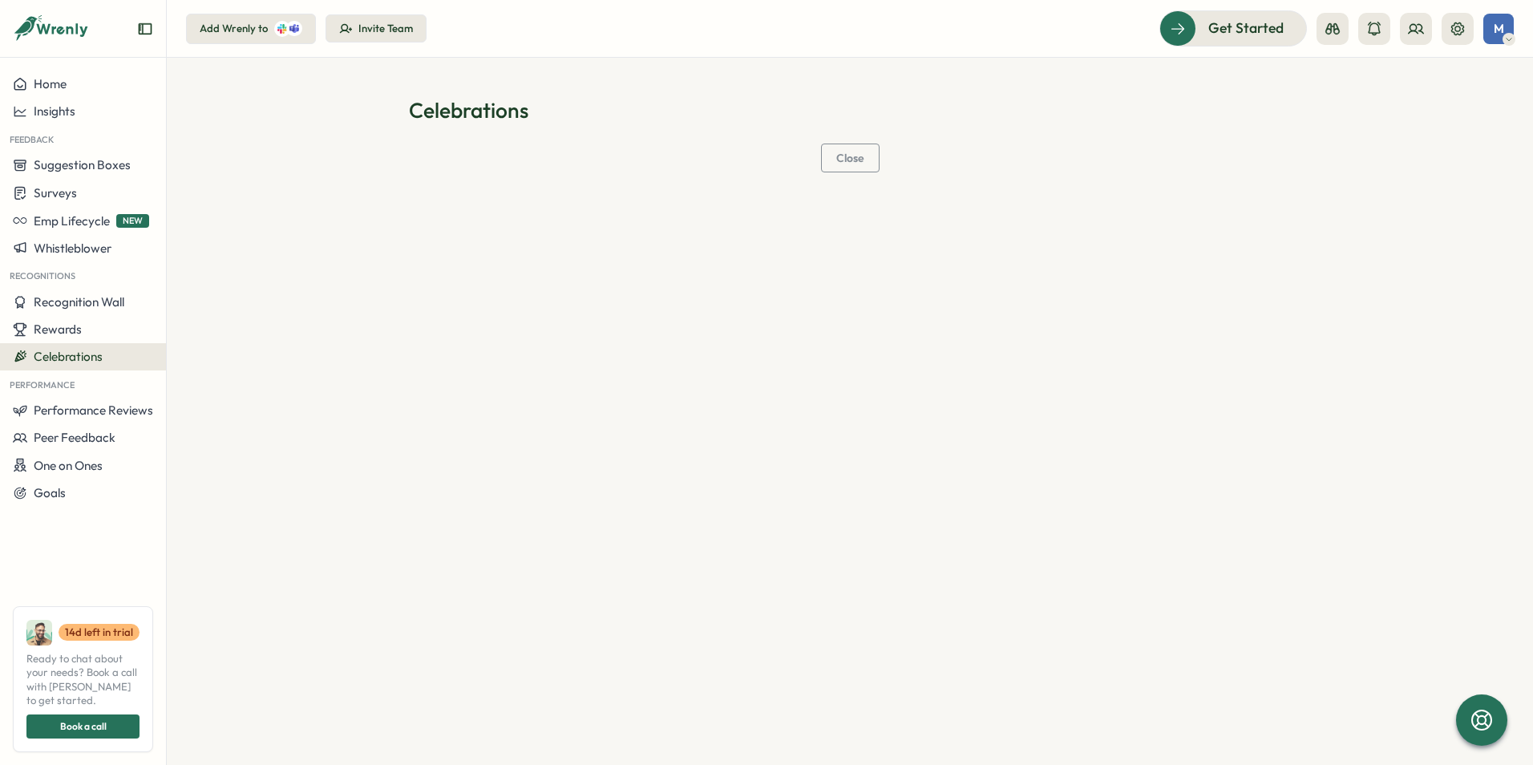
drag, startPoint x: 345, startPoint y: 189, endPoint x: 394, endPoint y: 188, distance: 48.9
click at [390, 192] on section "Celebrations Close" at bounding box center [850, 411] width 1366 height 707
click at [863, 153] on span "Close" at bounding box center [850, 157] width 28 height 11
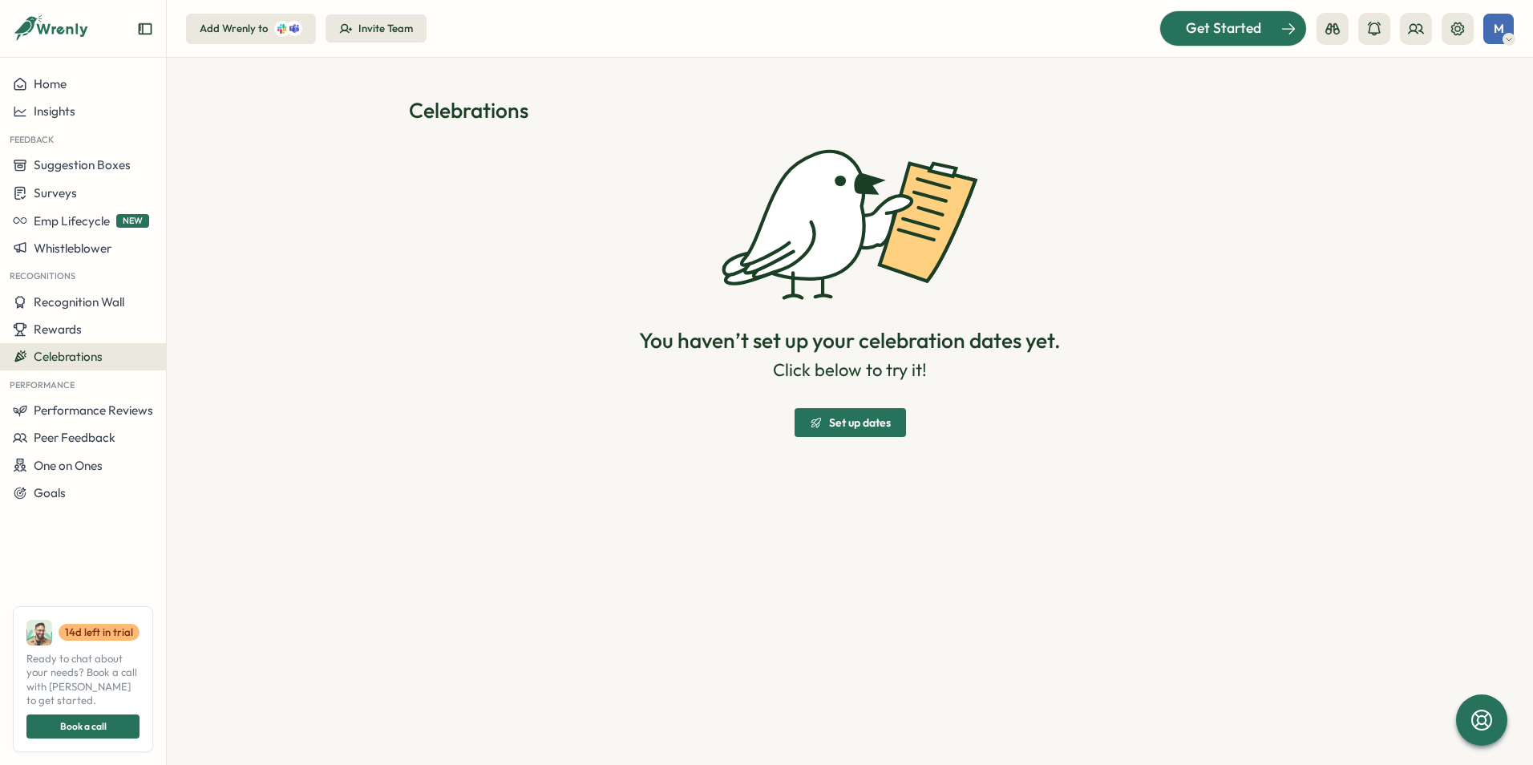
click at [1205, 30] on span "Get Started" at bounding box center [1223, 28] width 75 height 21
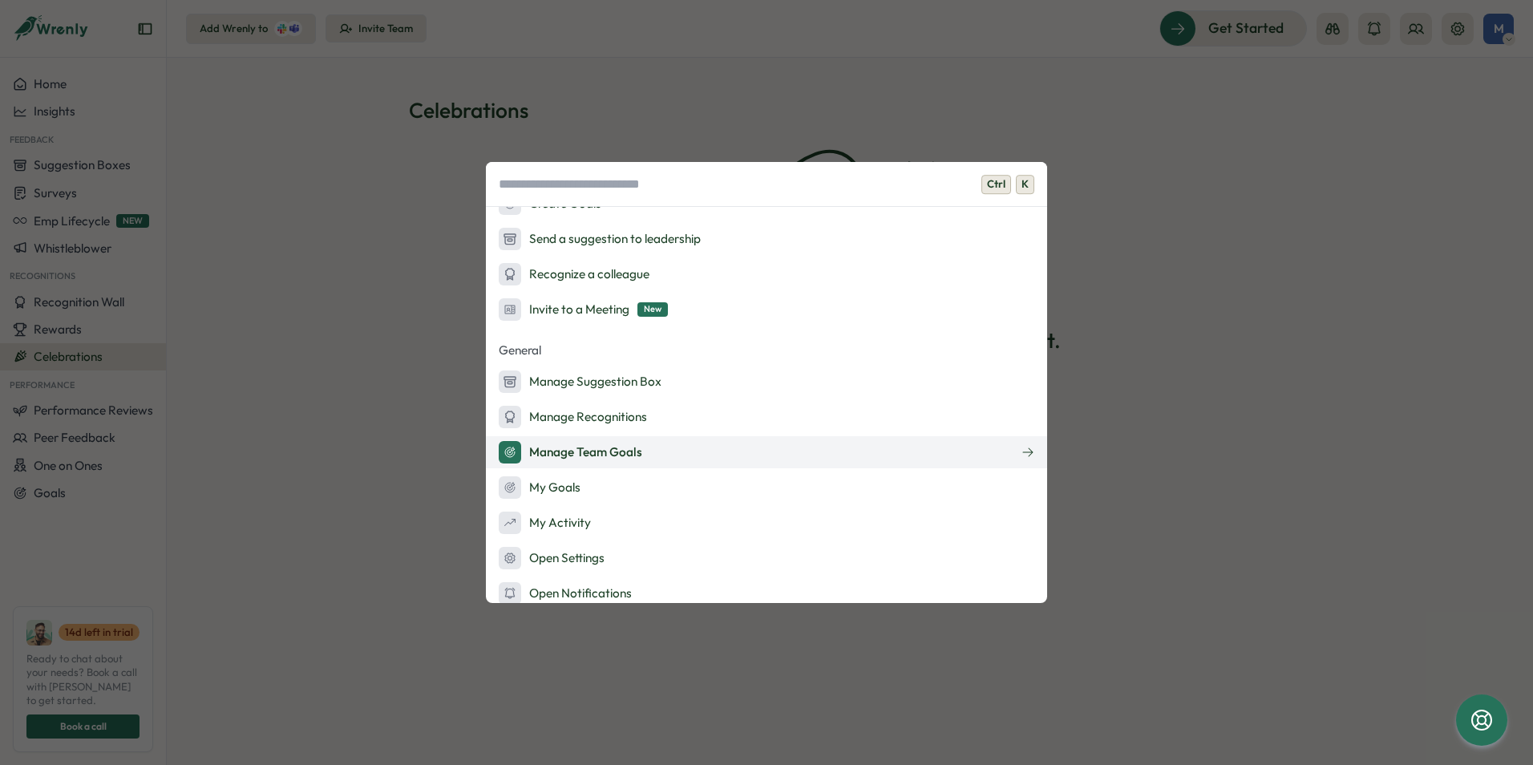
scroll to position [316, 0]
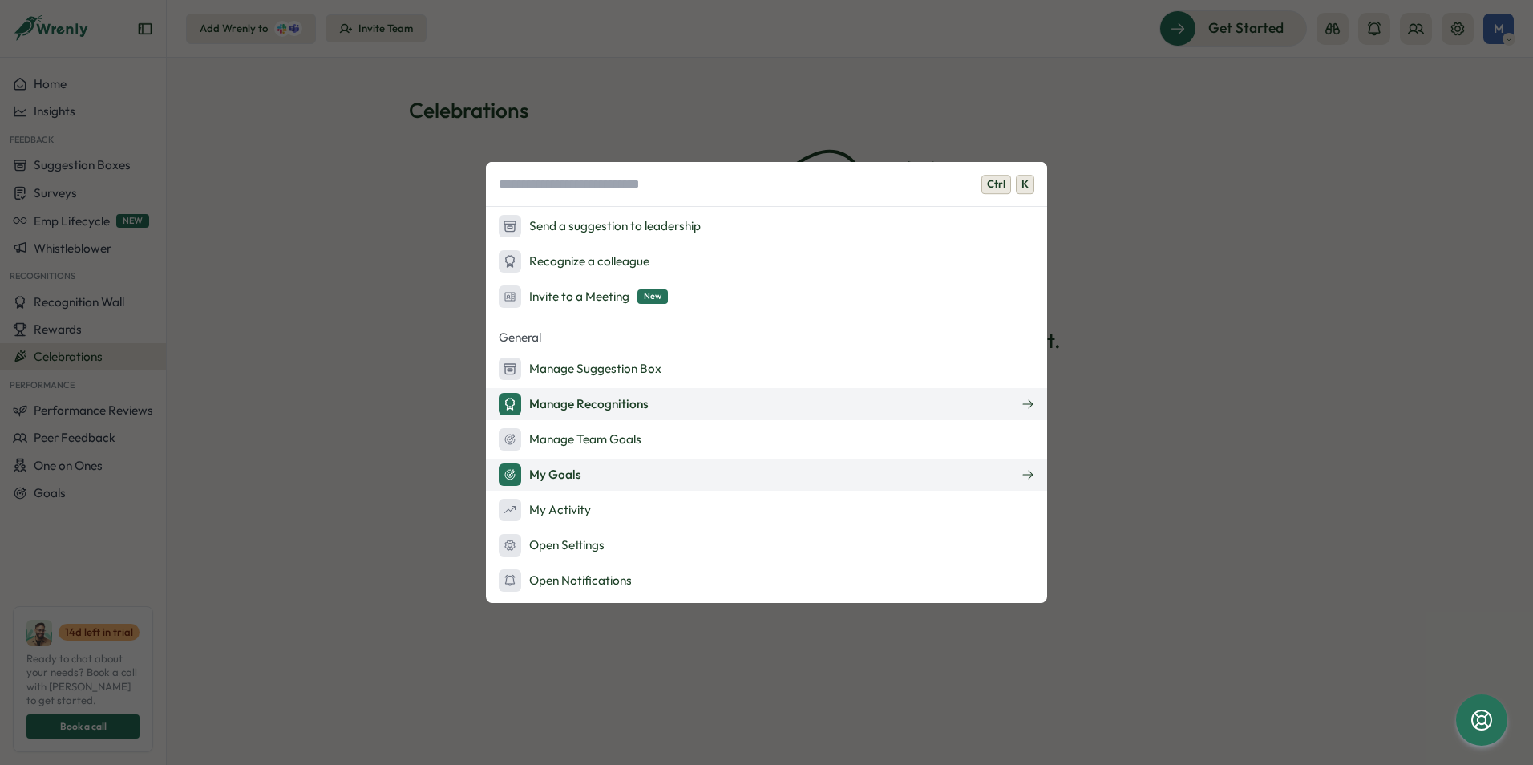
drag, startPoint x: 1029, startPoint y: 400, endPoint x: 954, endPoint y: 466, distance: 100.0
click at [954, 466] on div "General Manage Suggestion Box Manage Recognitions Manage Team Goals My Goals My…" at bounding box center [766, 461] width 561 height 271
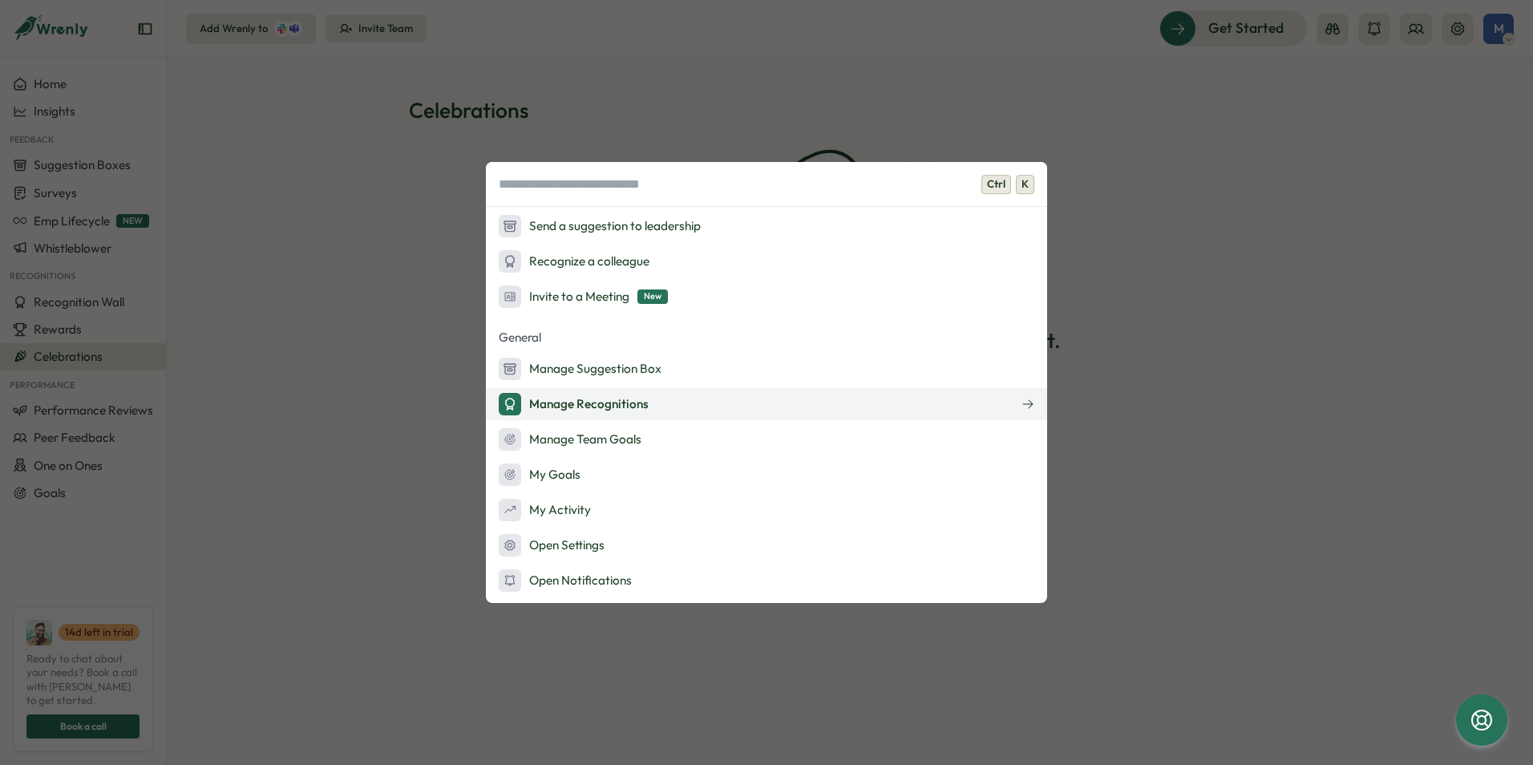
click at [918, 406] on button "Manage Recognitions" at bounding box center [766, 404] width 561 height 32
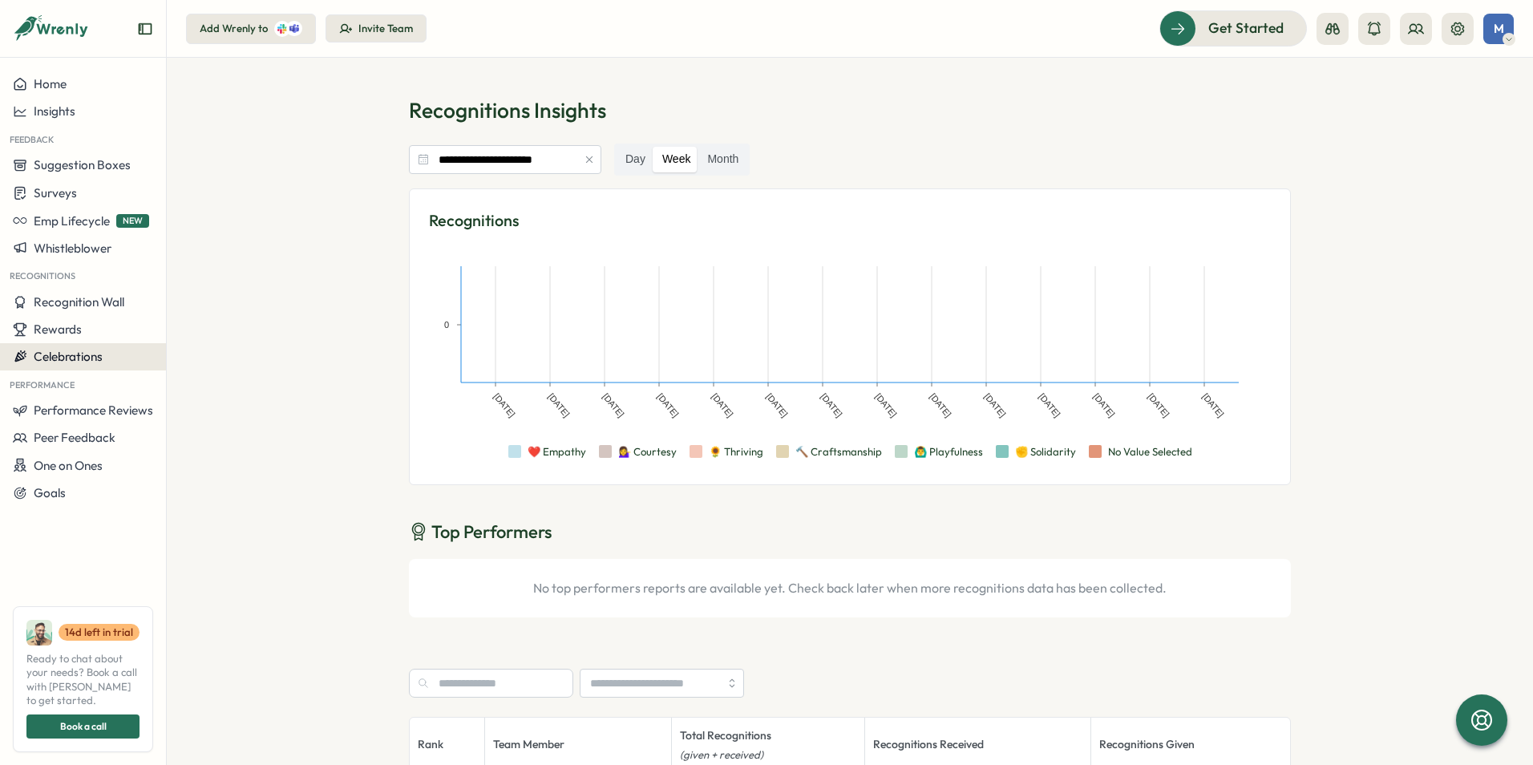
click at [56, 360] on span "Celebrations" at bounding box center [68, 356] width 69 height 15
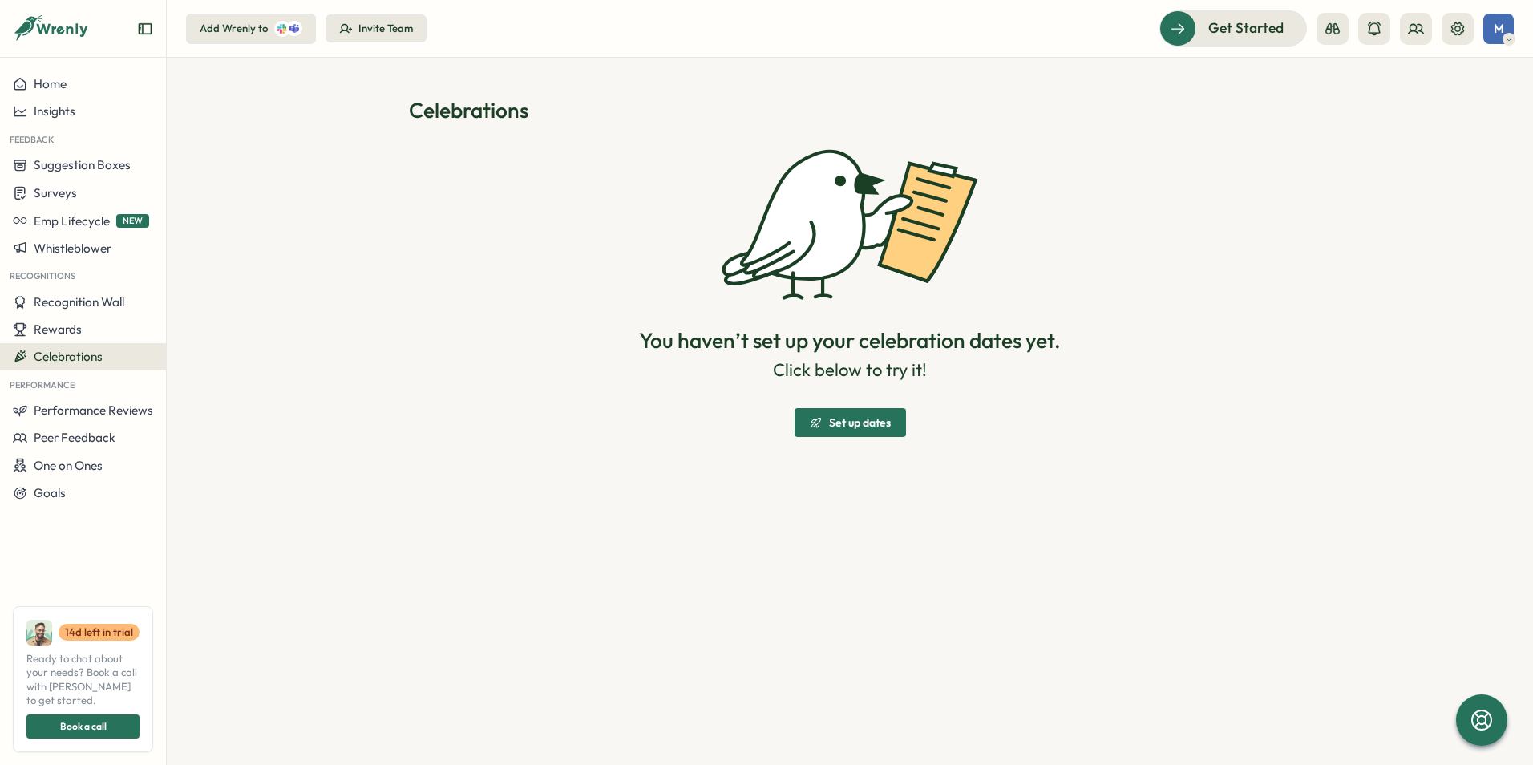
click at [144, 30] on icon "Expand sidebar" at bounding box center [145, 29] width 16 height 16
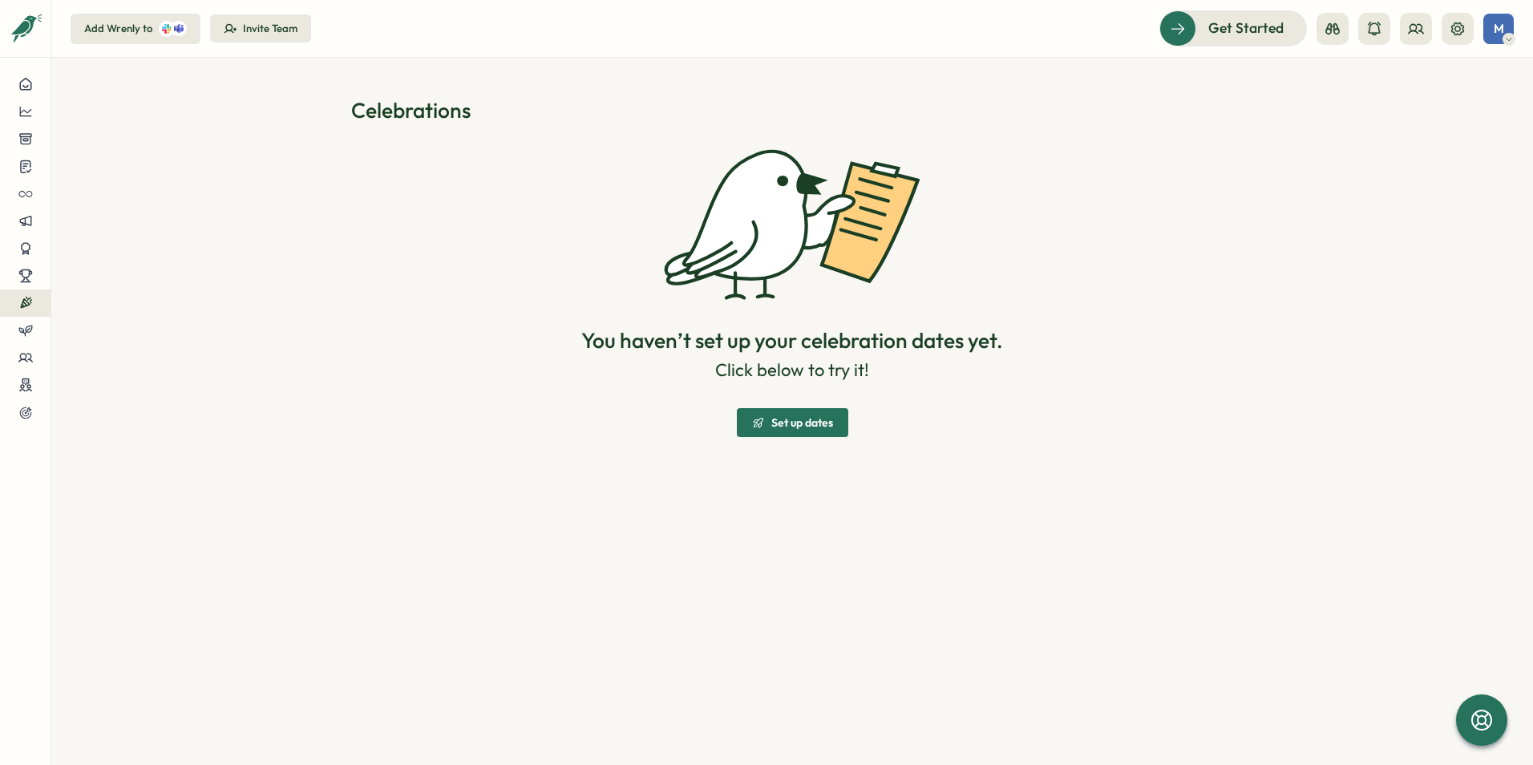
click at [767, 425] on div "Set up dates" at bounding box center [792, 422] width 81 height 13
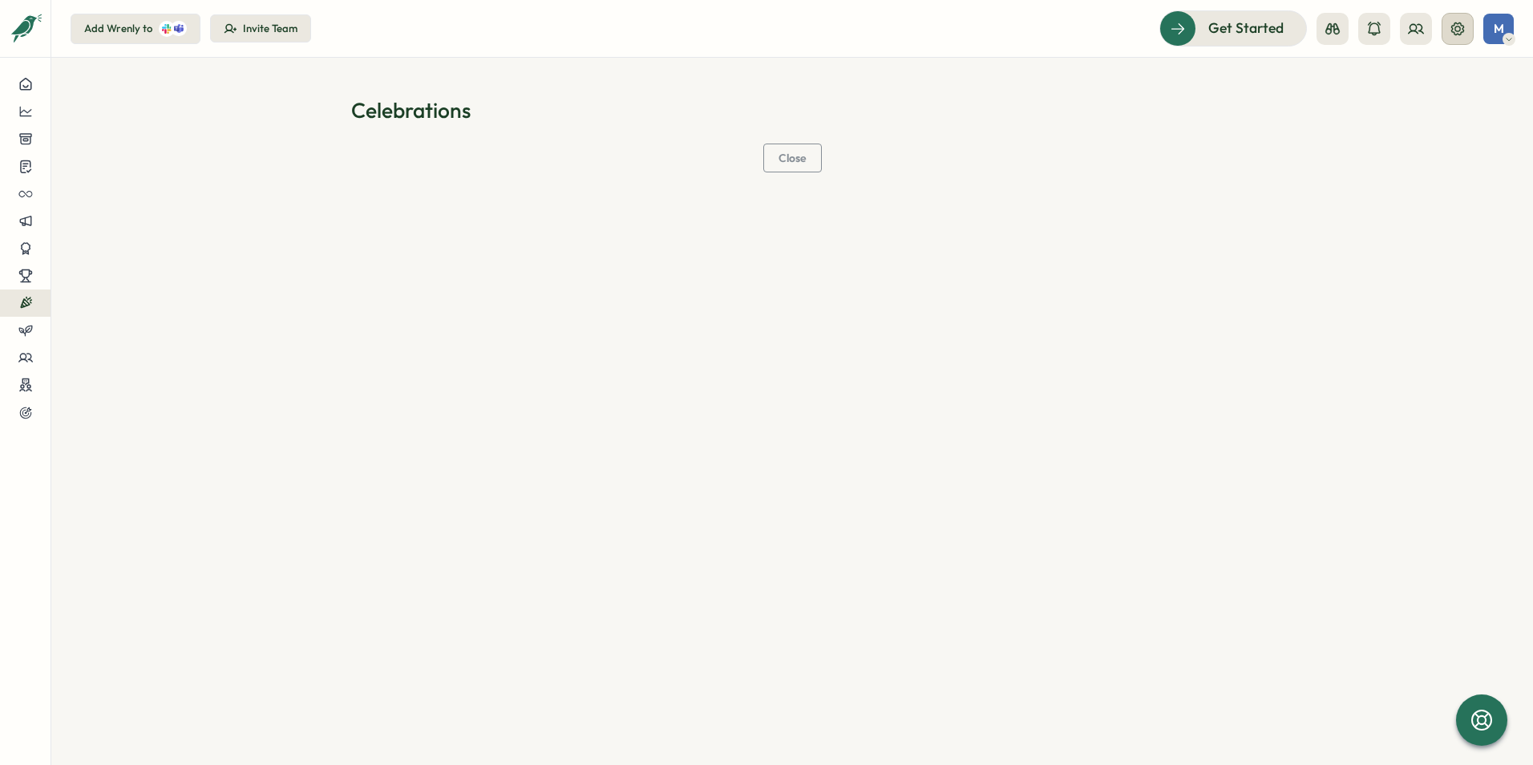
click at [1458, 28] on icon at bounding box center [1458, 29] width 16 height 16
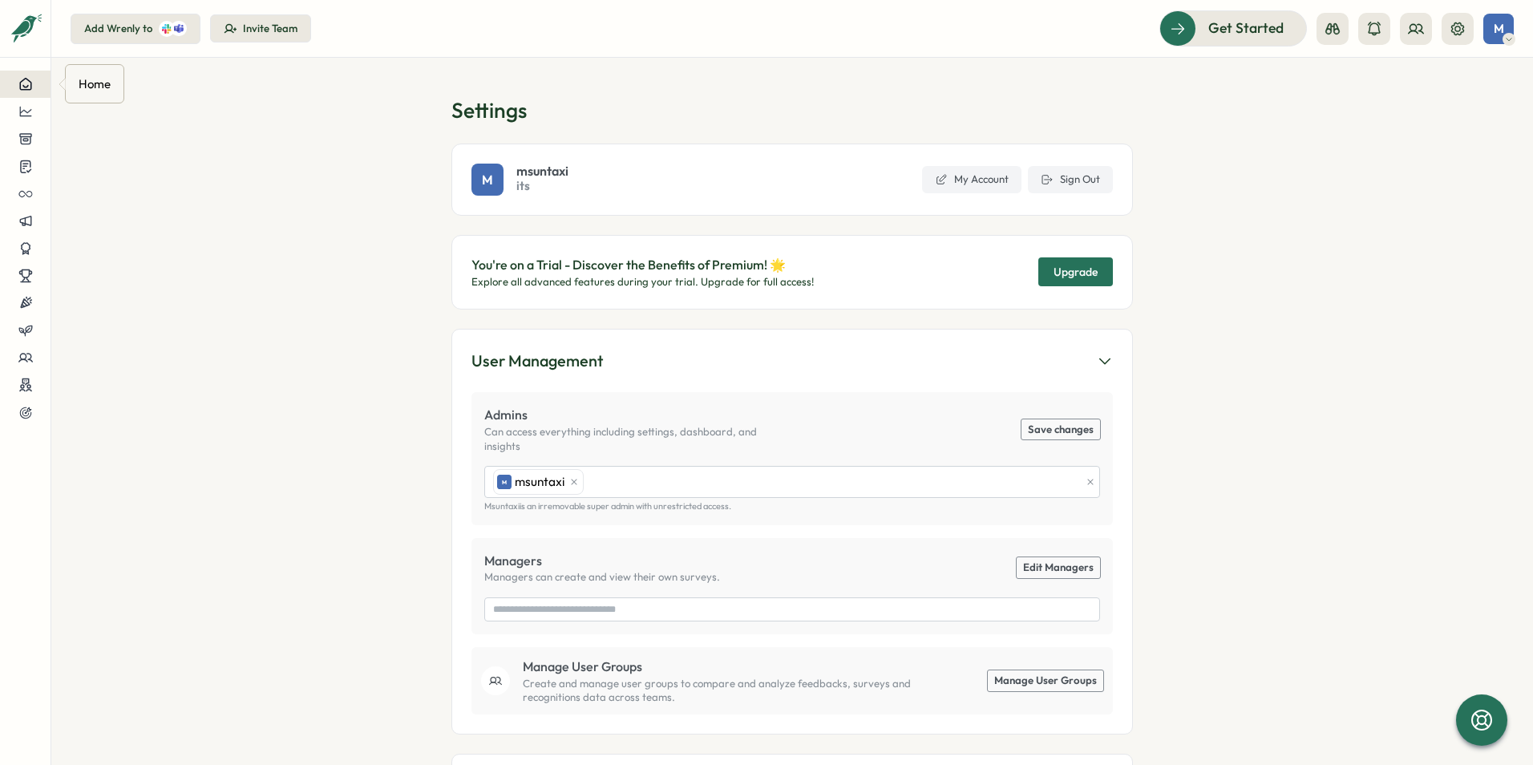
click at [34, 86] on div at bounding box center [25, 84] width 25 height 14
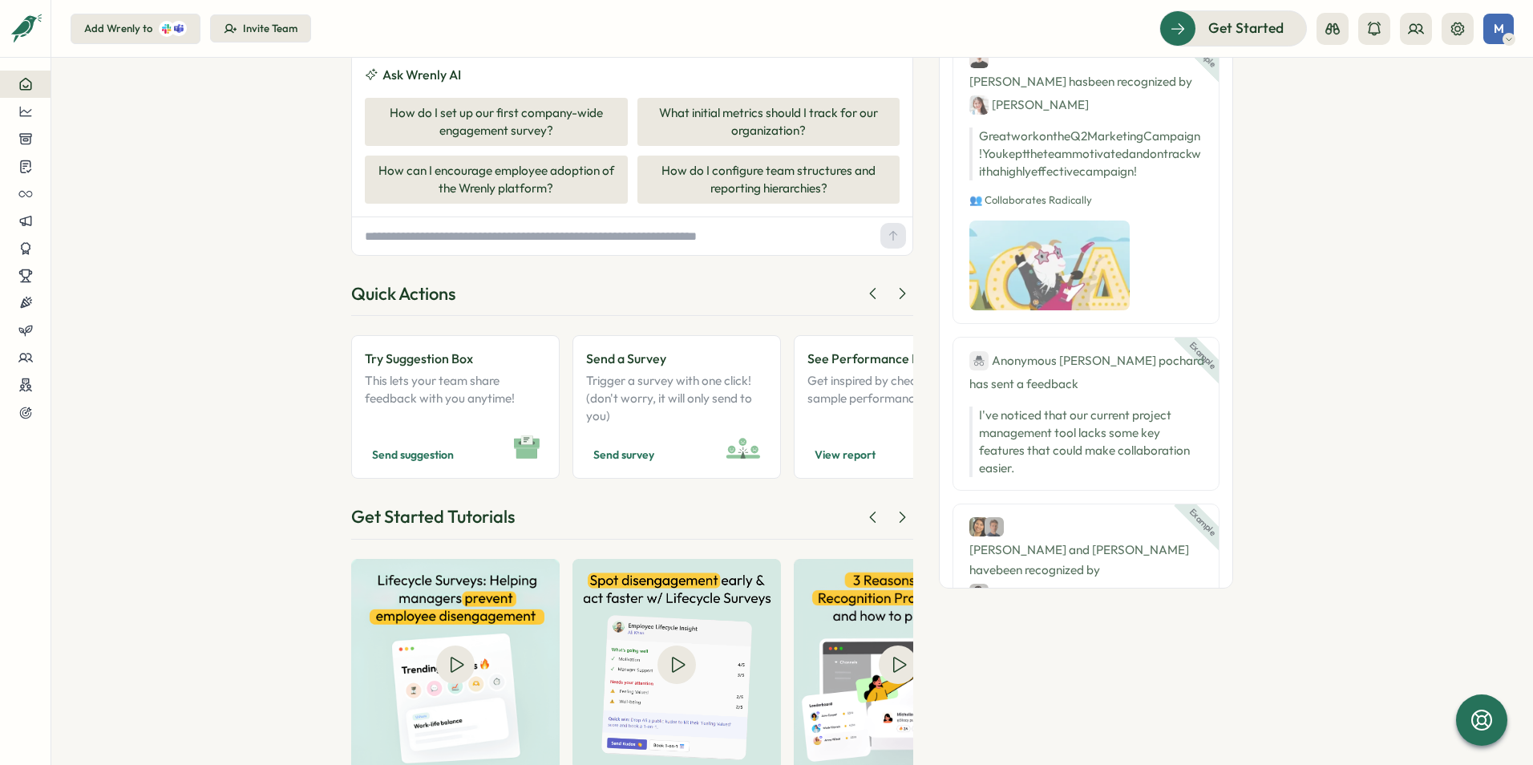
scroll to position [156, 0]
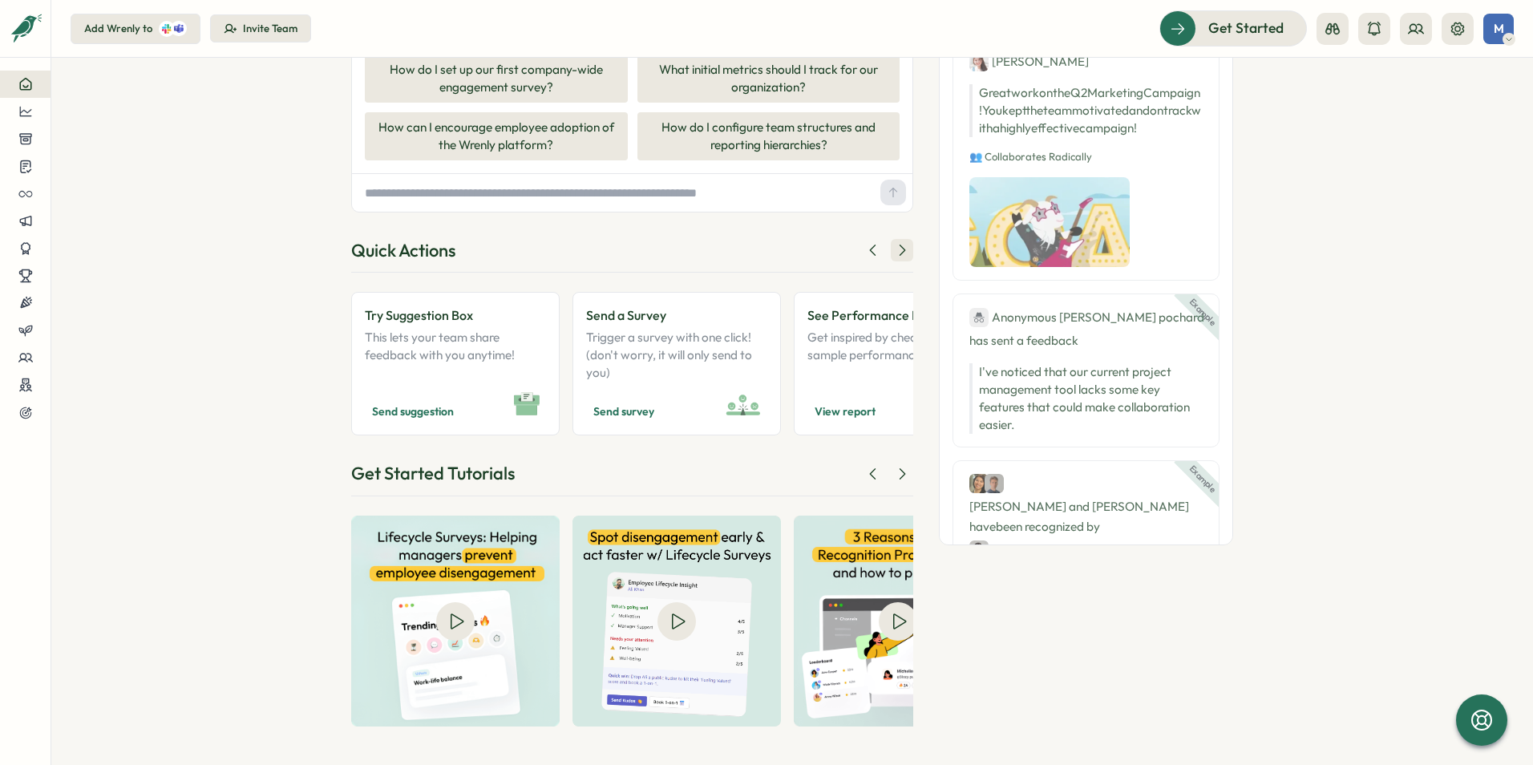
click at [908, 253] on button at bounding box center [902, 250] width 22 height 22
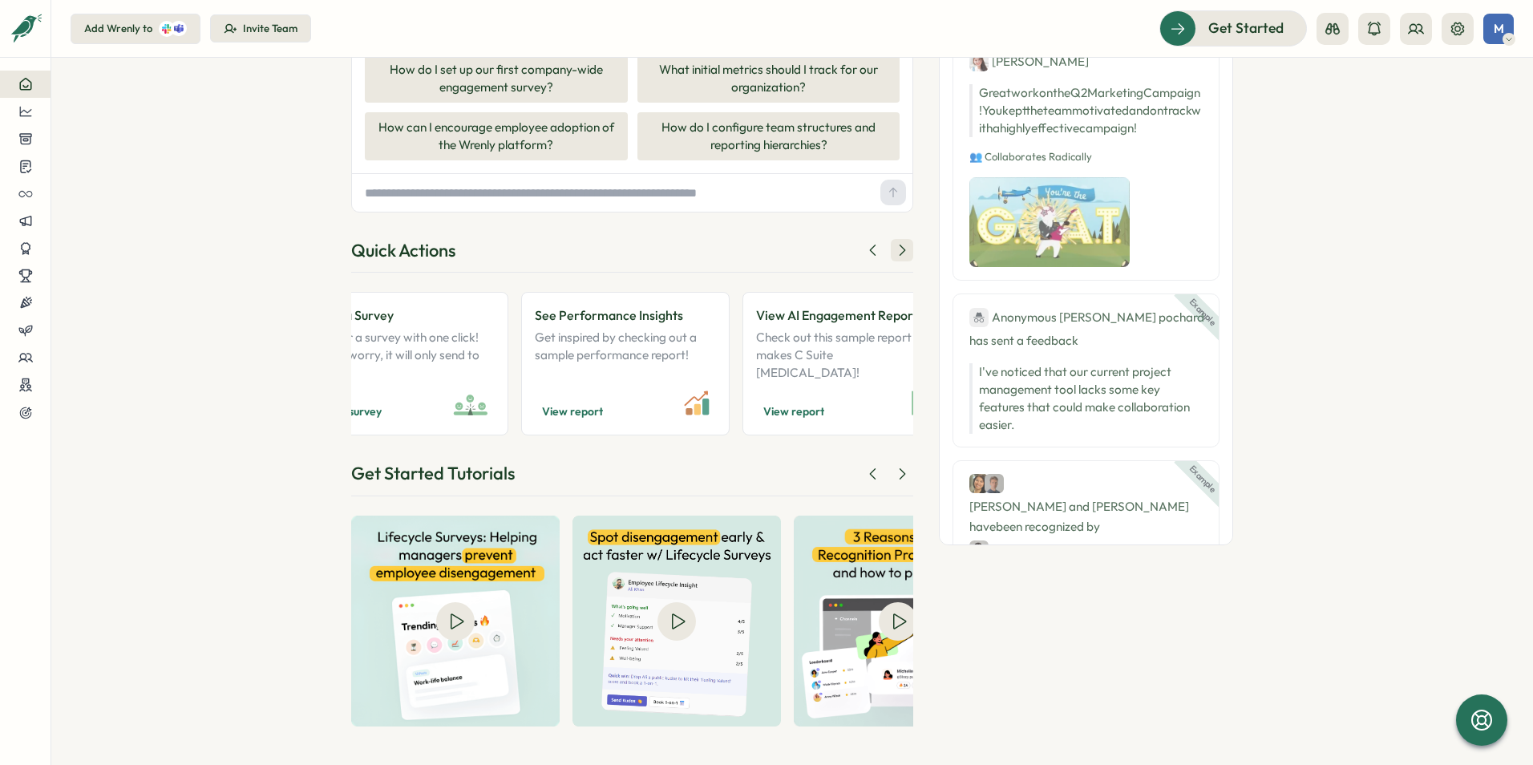
click at [906, 251] on icon at bounding box center [902, 250] width 16 height 16
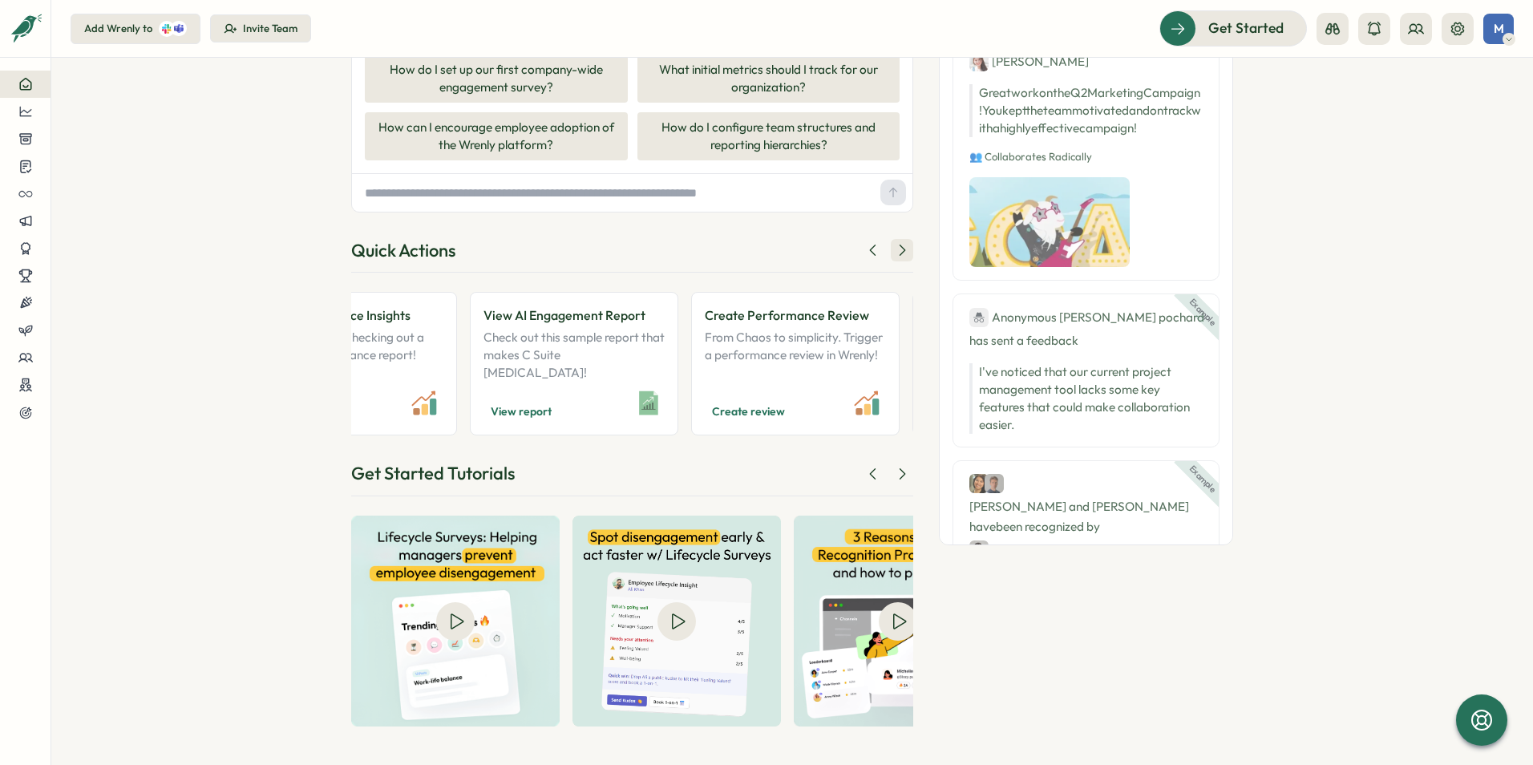
click at [905, 251] on icon at bounding box center [902, 250] width 16 height 16
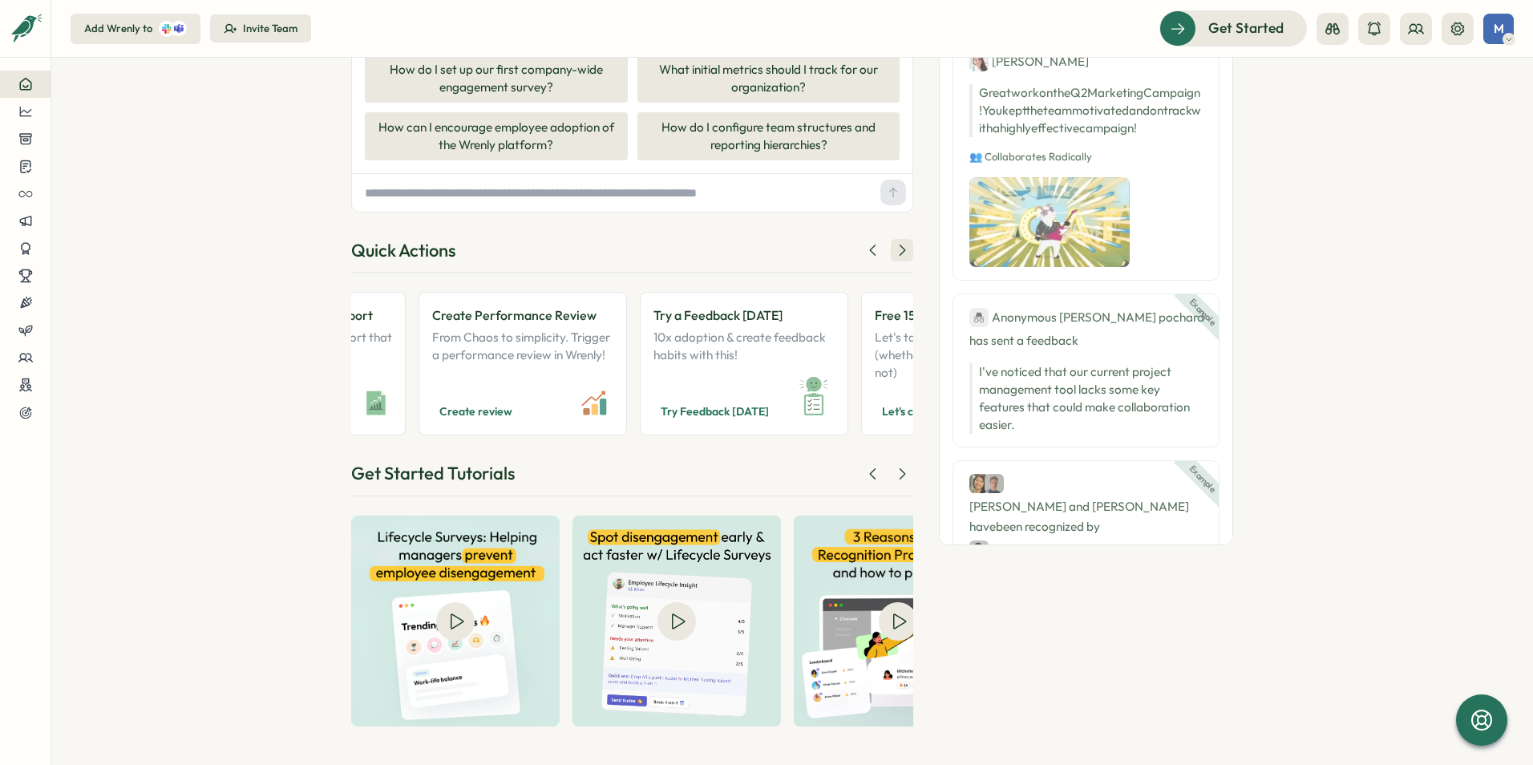
click at [903, 251] on icon at bounding box center [902, 250] width 16 height 16
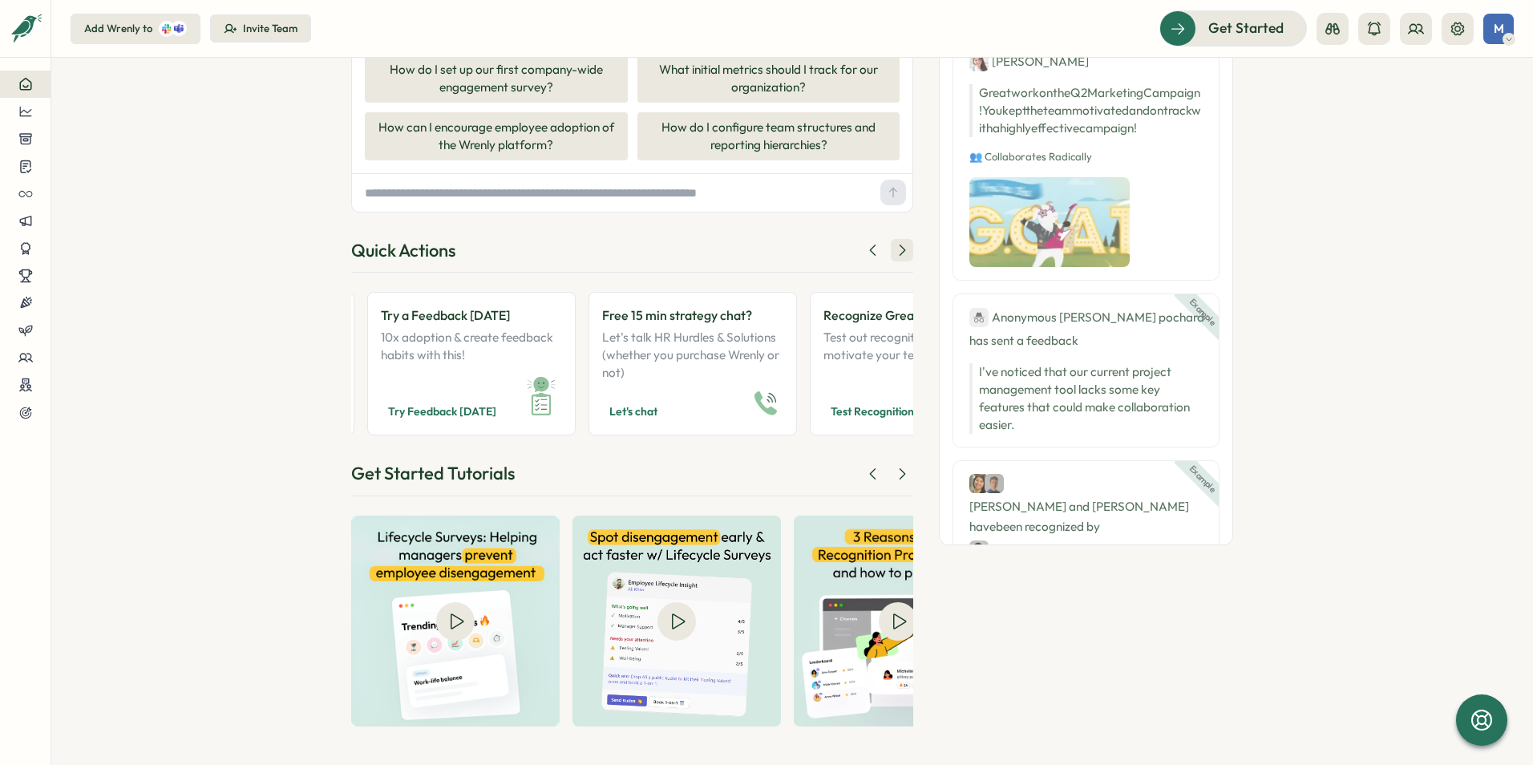
click at [898, 250] on icon at bounding box center [902, 250] width 16 height 16
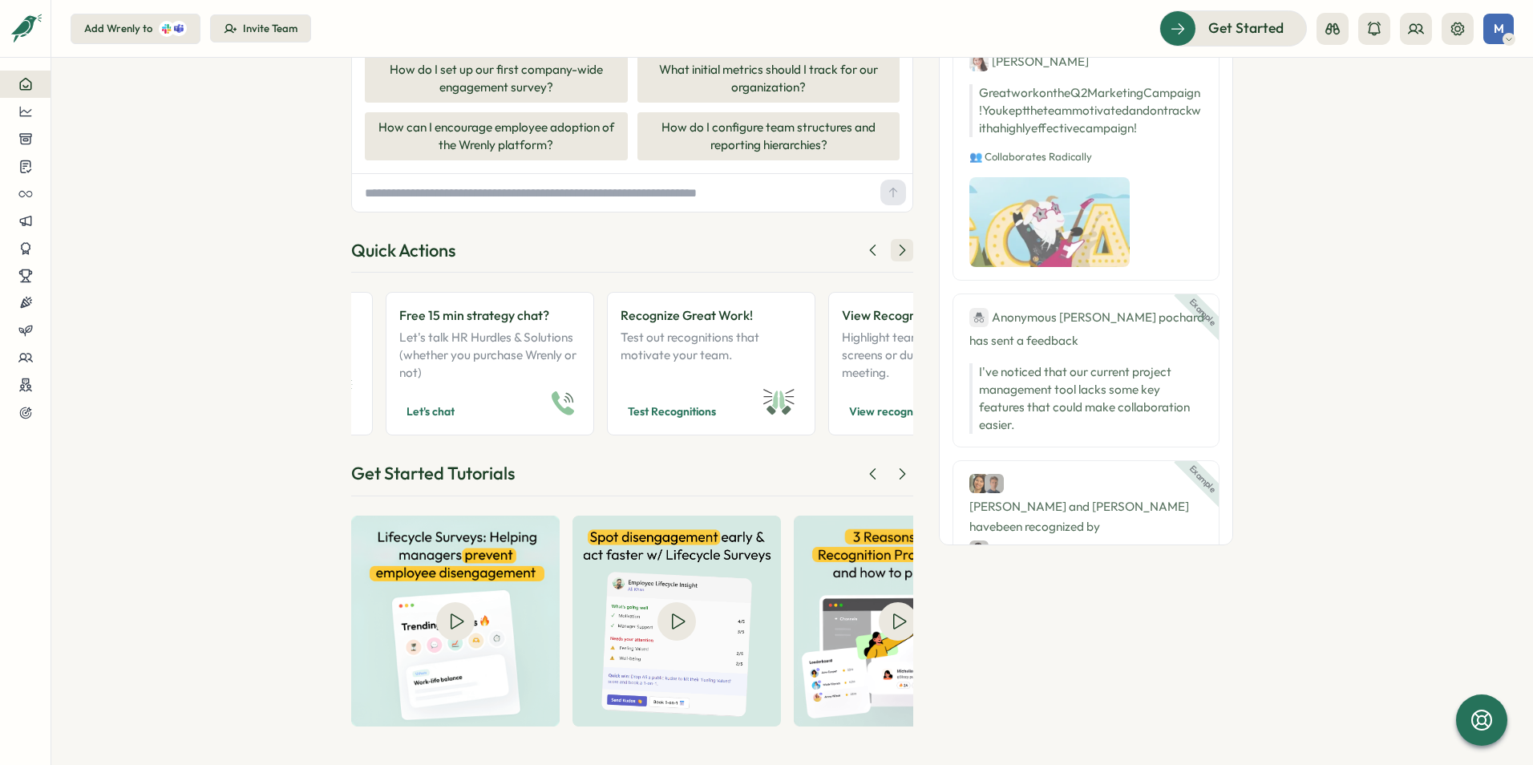
scroll to position [0, 1363]
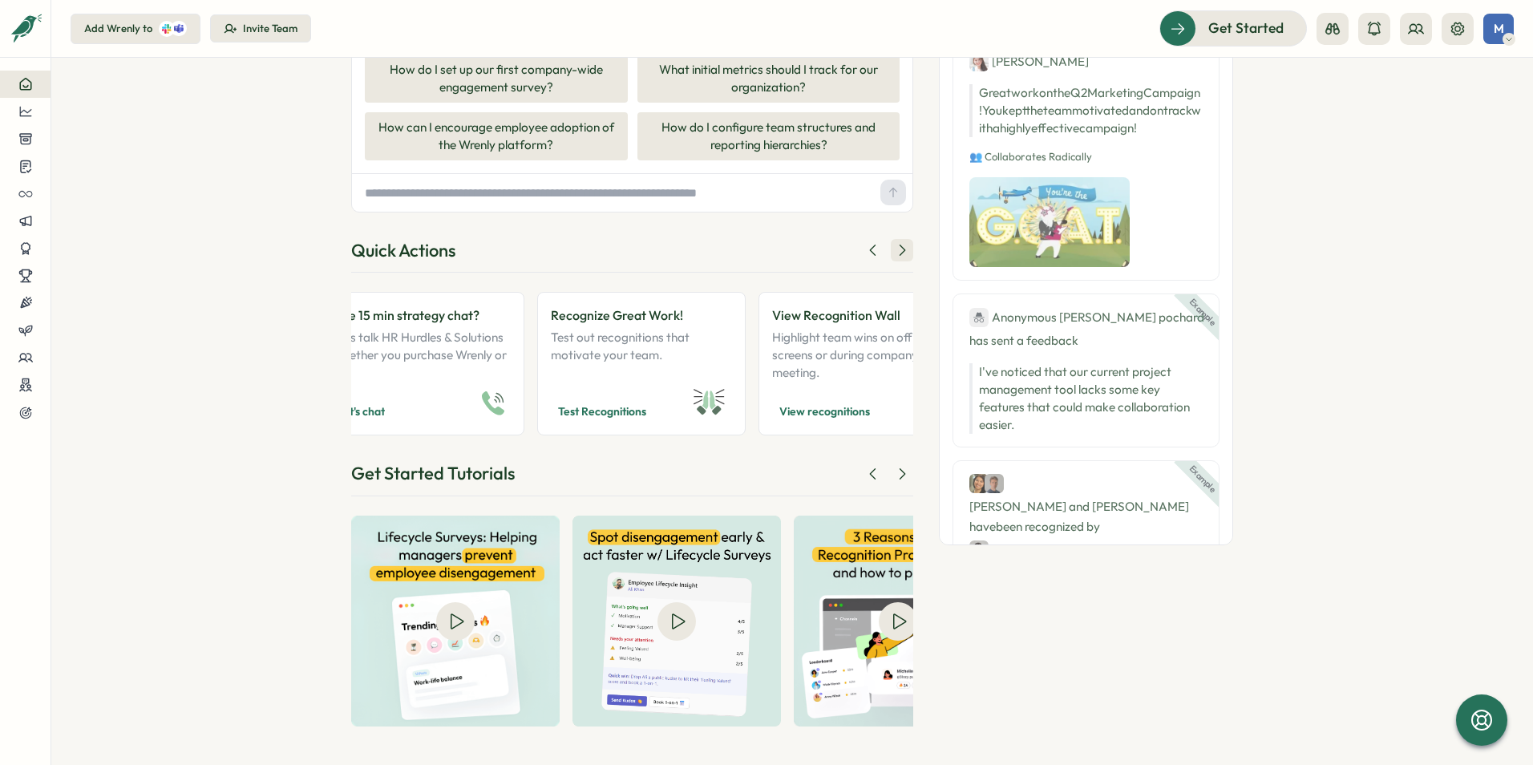
click at [898, 250] on icon at bounding box center [902, 250] width 16 height 16
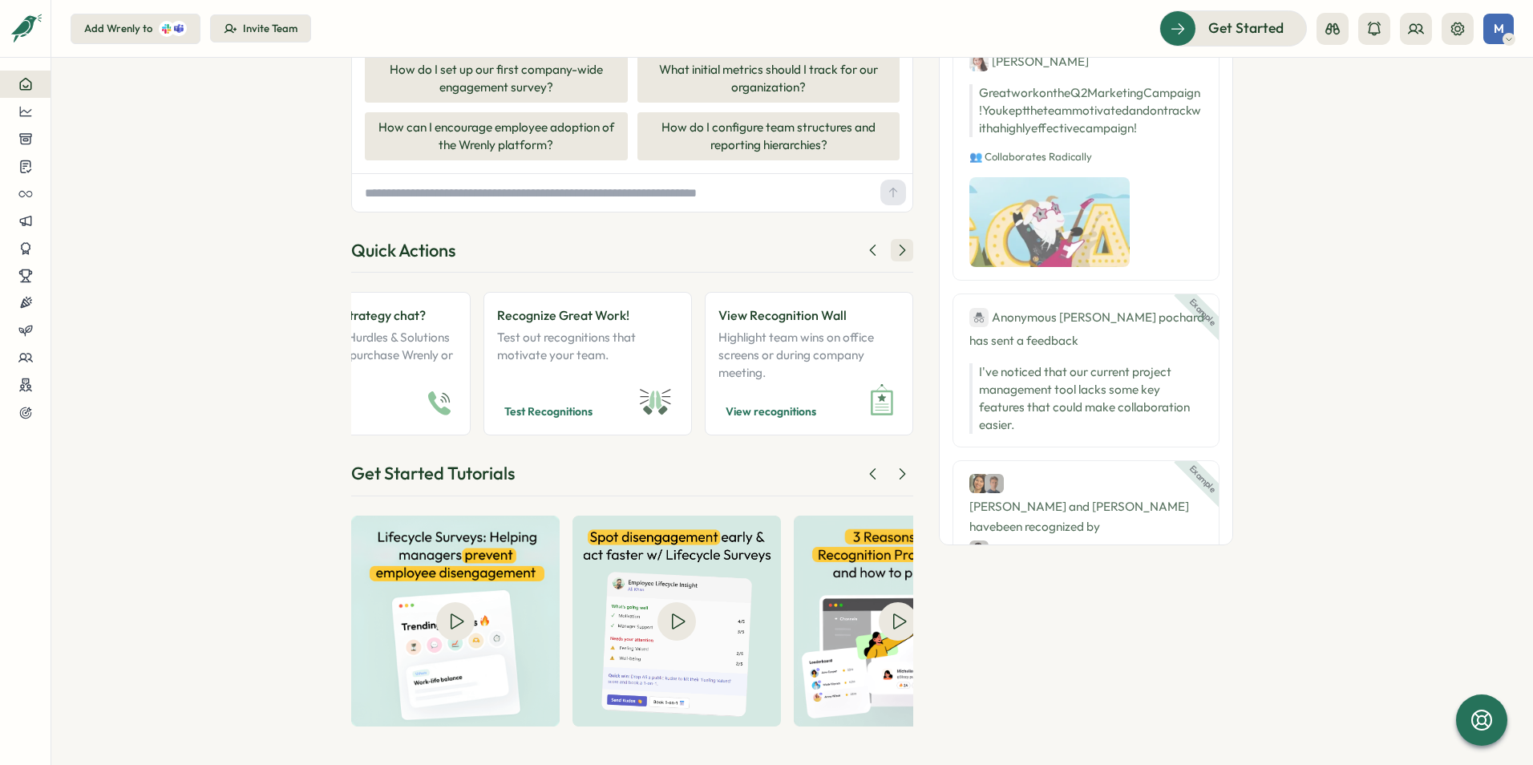
click at [898, 250] on icon at bounding box center [902, 250] width 16 height 16
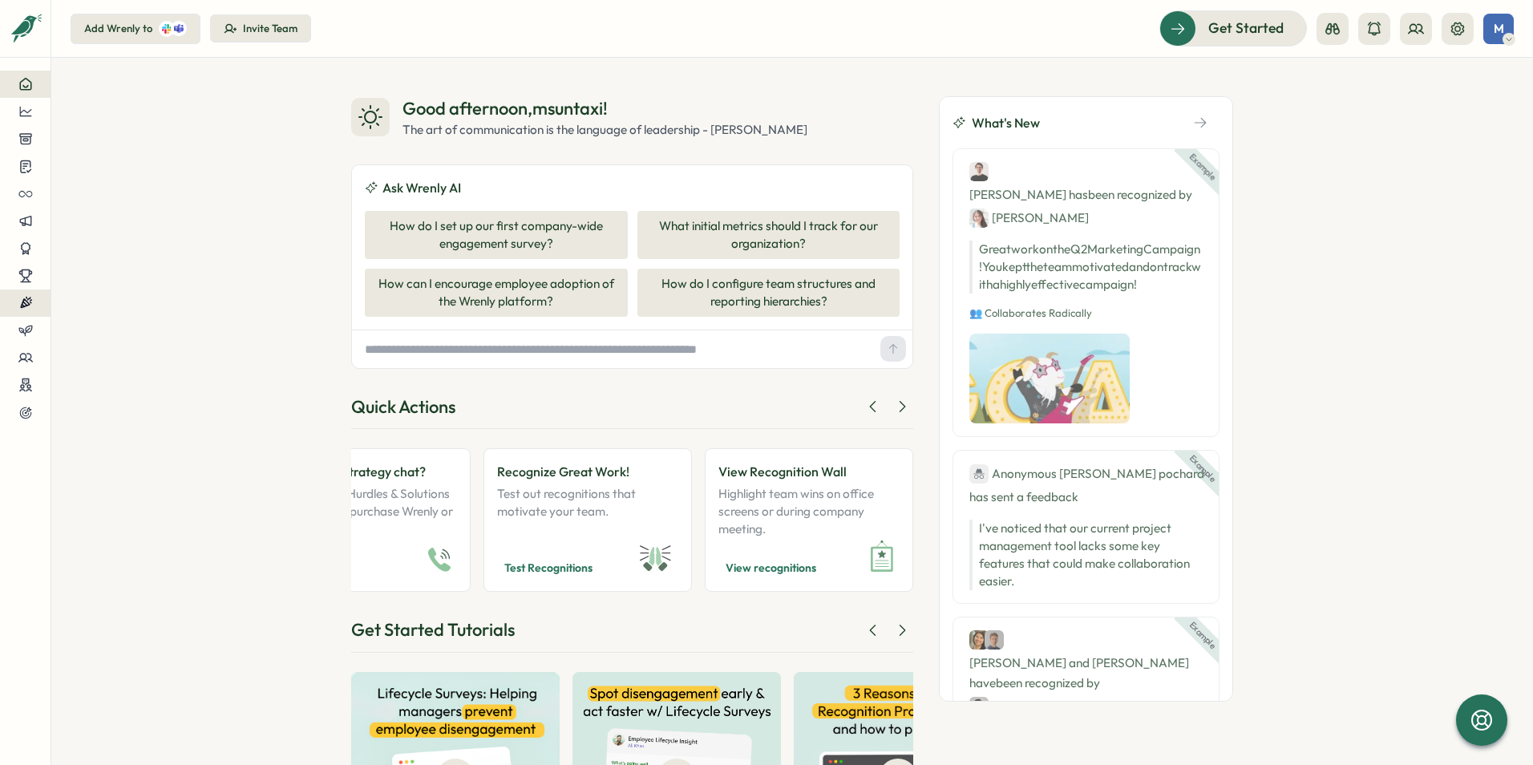
click at [22, 309] on icon at bounding box center [25, 303] width 14 height 14
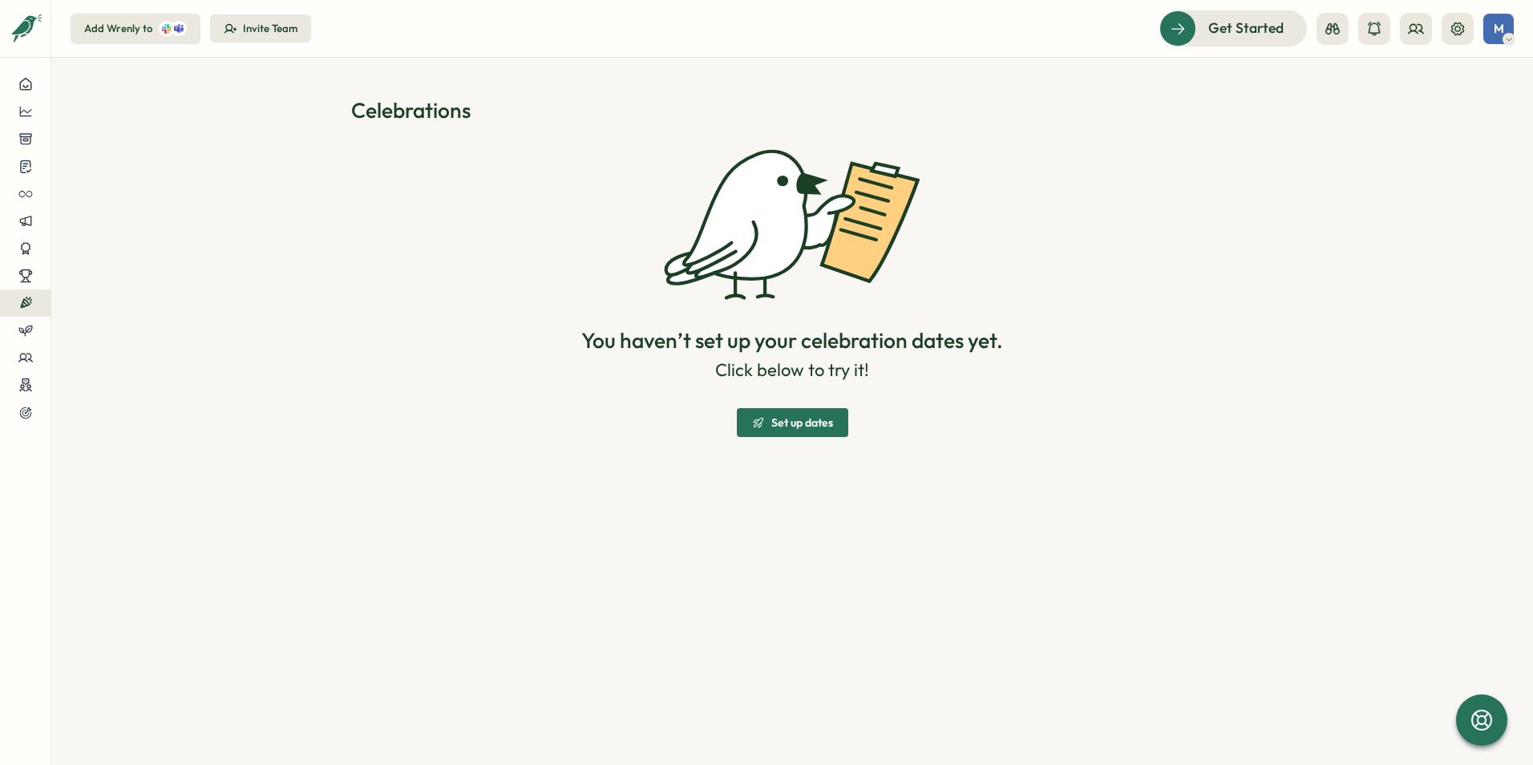
click at [772, 423] on span "Set up dates" at bounding box center [802, 422] width 62 height 11
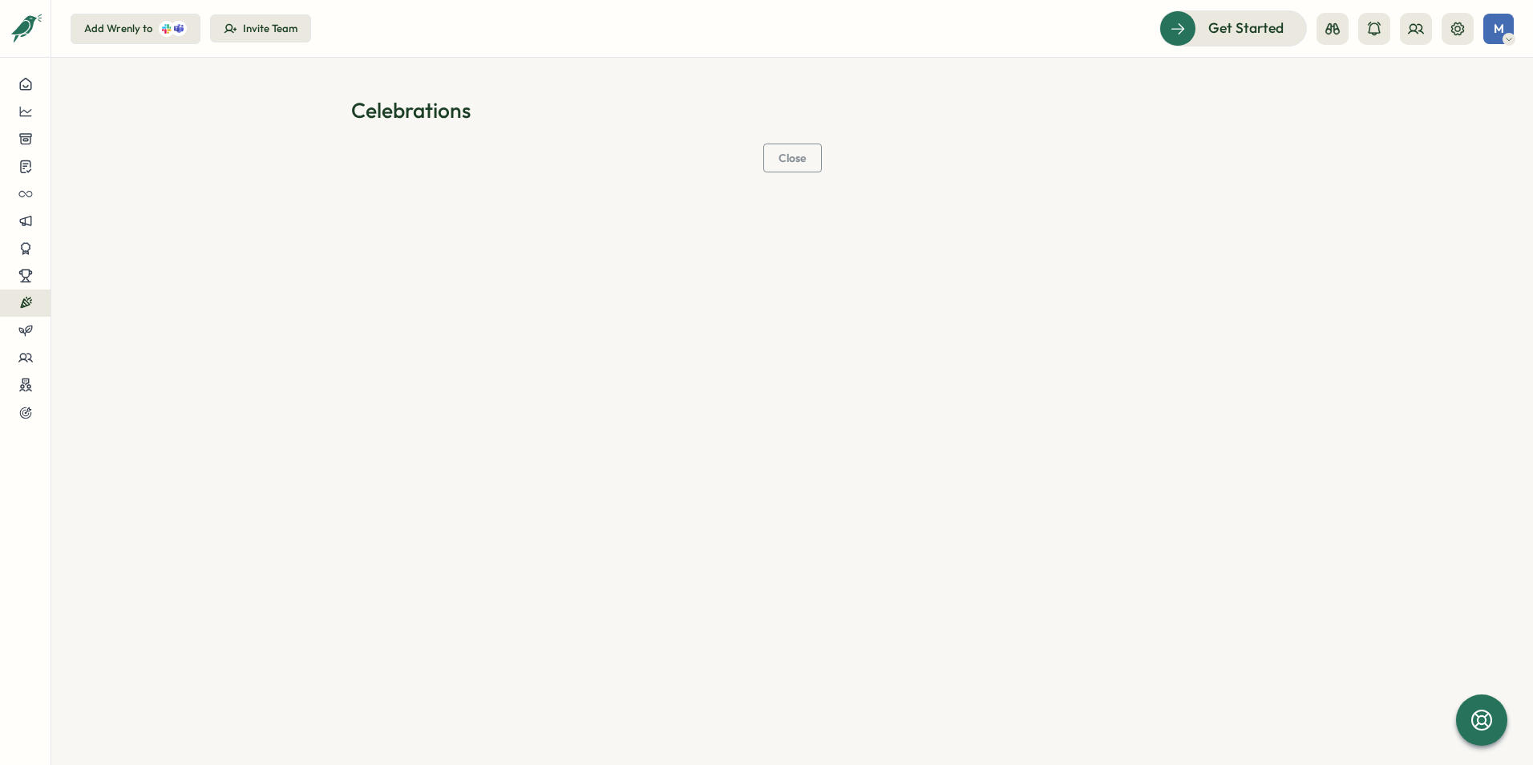
click at [503, 114] on h1 "Celebrations" at bounding box center [792, 110] width 882 height 28
drag, startPoint x: 464, startPoint y: 120, endPoint x: 452, endPoint y: 120, distance: 12.0
click at [452, 120] on h1 "Celebrations" at bounding box center [792, 110] width 882 height 28
drag, startPoint x: 452, startPoint y: 120, endPoint x: 427, endPoint y: 111, distance: 27.1
click at [427, 111] on h1 "Celebrations" at bounding box center [792, 110] width 882 height 28
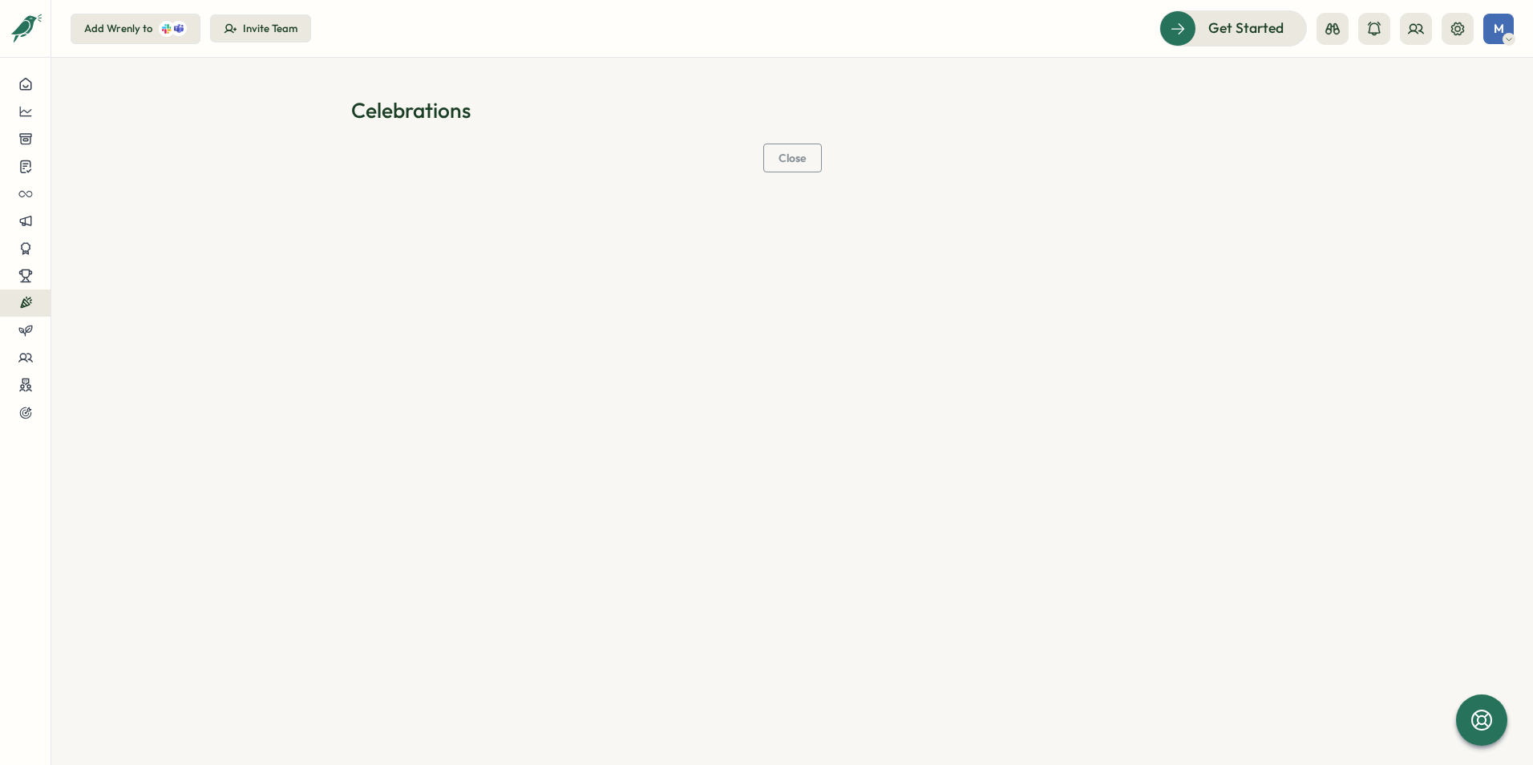
drag, startPoint x: 407, startPoint y: 111, endPoint x: 386, endPoint y: 112, distance: 20.9
click at [386, 112] on h1 "Celebrations" at bounding box center [792, 110] width 882 height 28
click at [93, 30] on div "Add Wrenly to" at bounding box center [118, 29] width 68 height 14
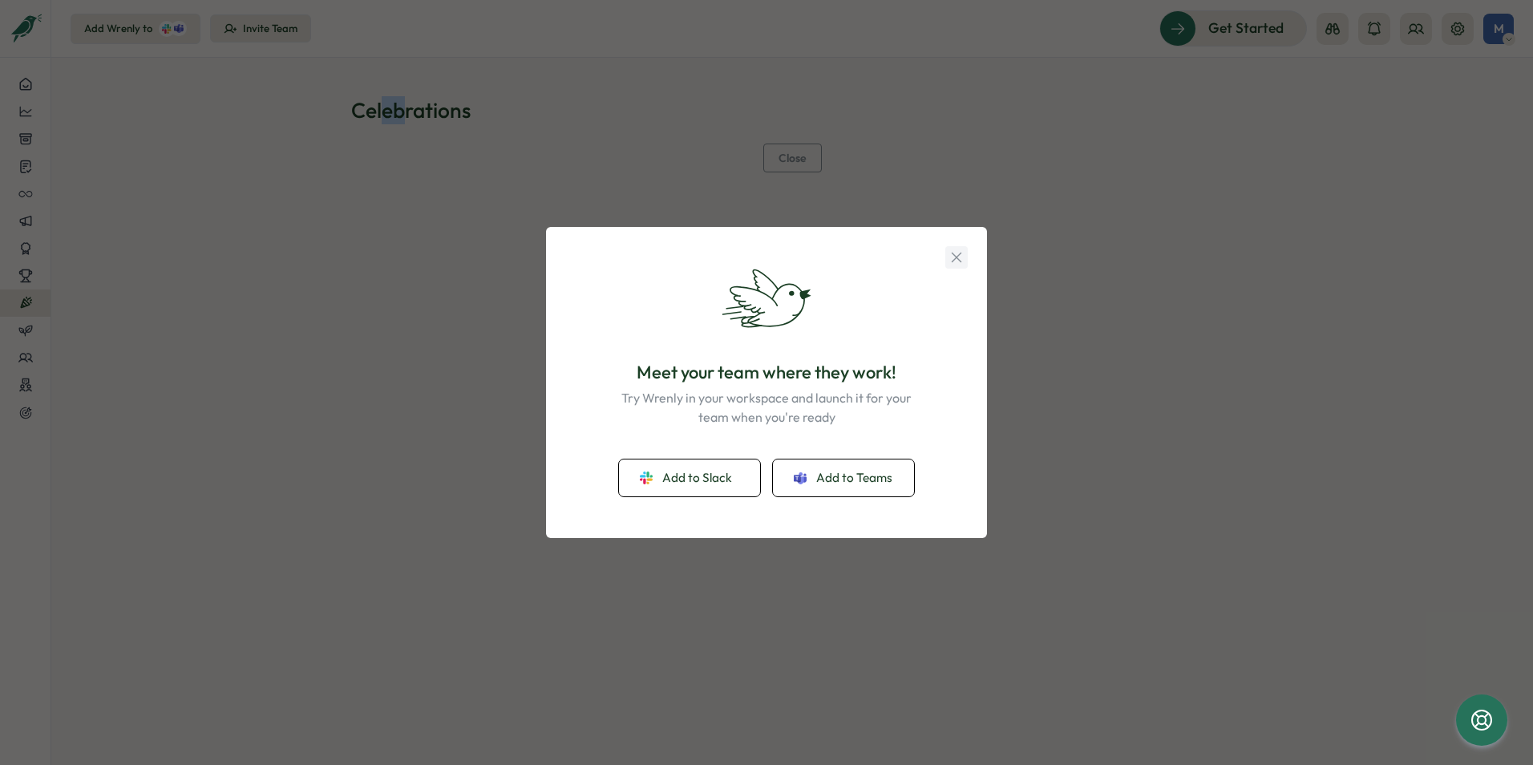
click at [960, 257] on icon "button" at bounding box center [957, 258] width 18 height 18
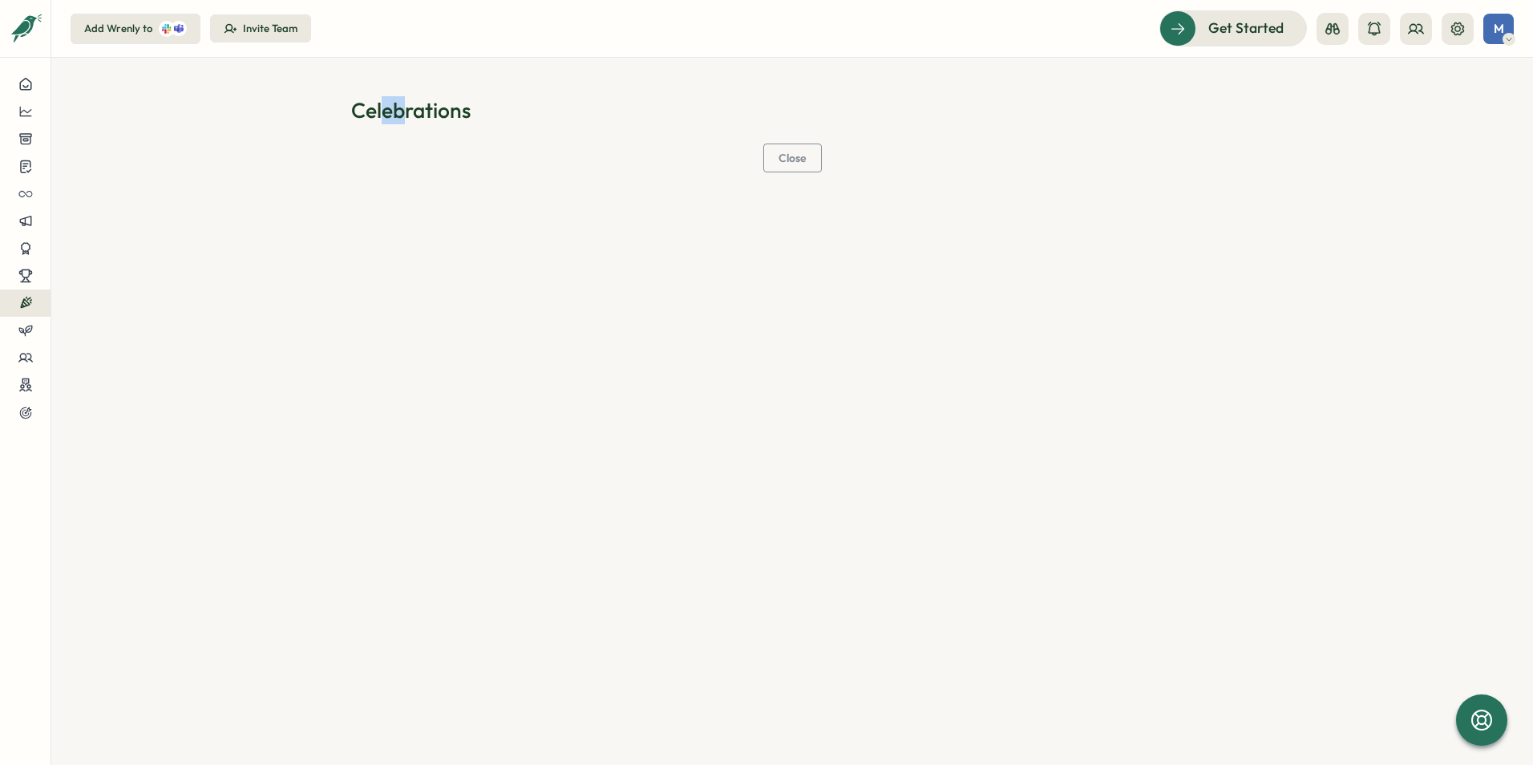
click at [800, 150] on span "Close" at bounding box center [792, 157] width 28 height 27
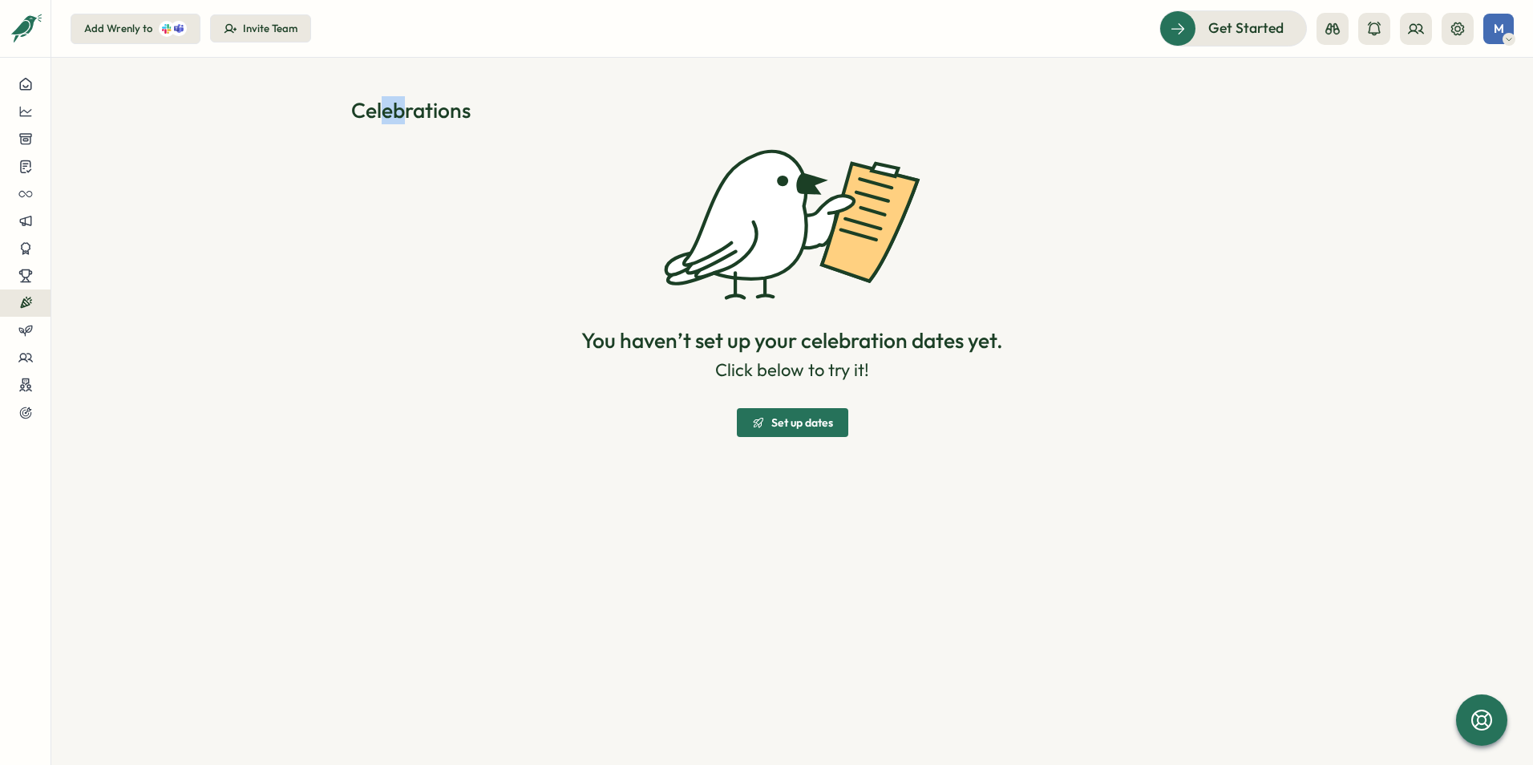
click at [806, 426] on span "Set up dates" at bounding box center [802, 422] width 62 height 11
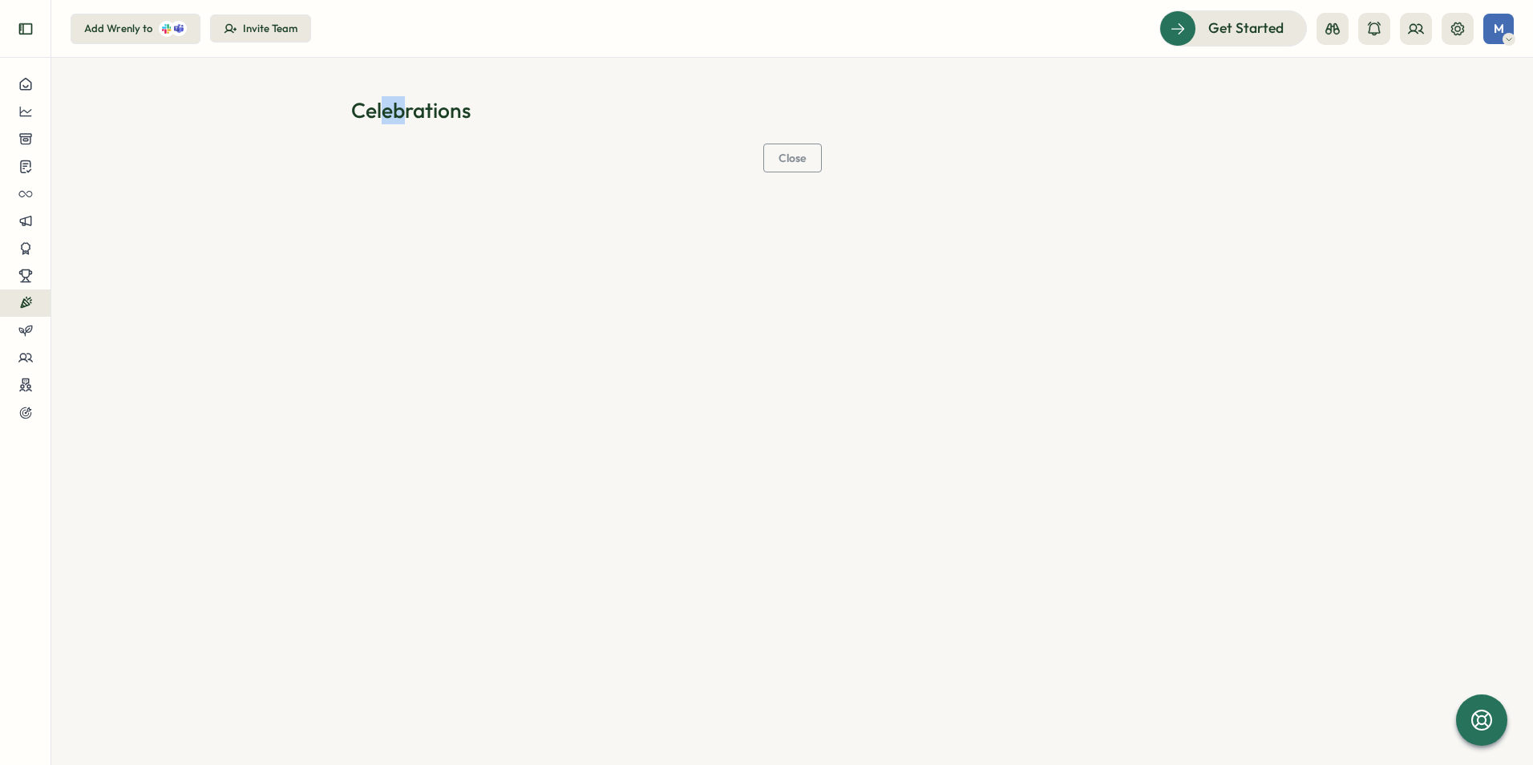
click at [29, 25] on icon "Expand sidebar" at bounding box center [26, 29] width 16 height 16
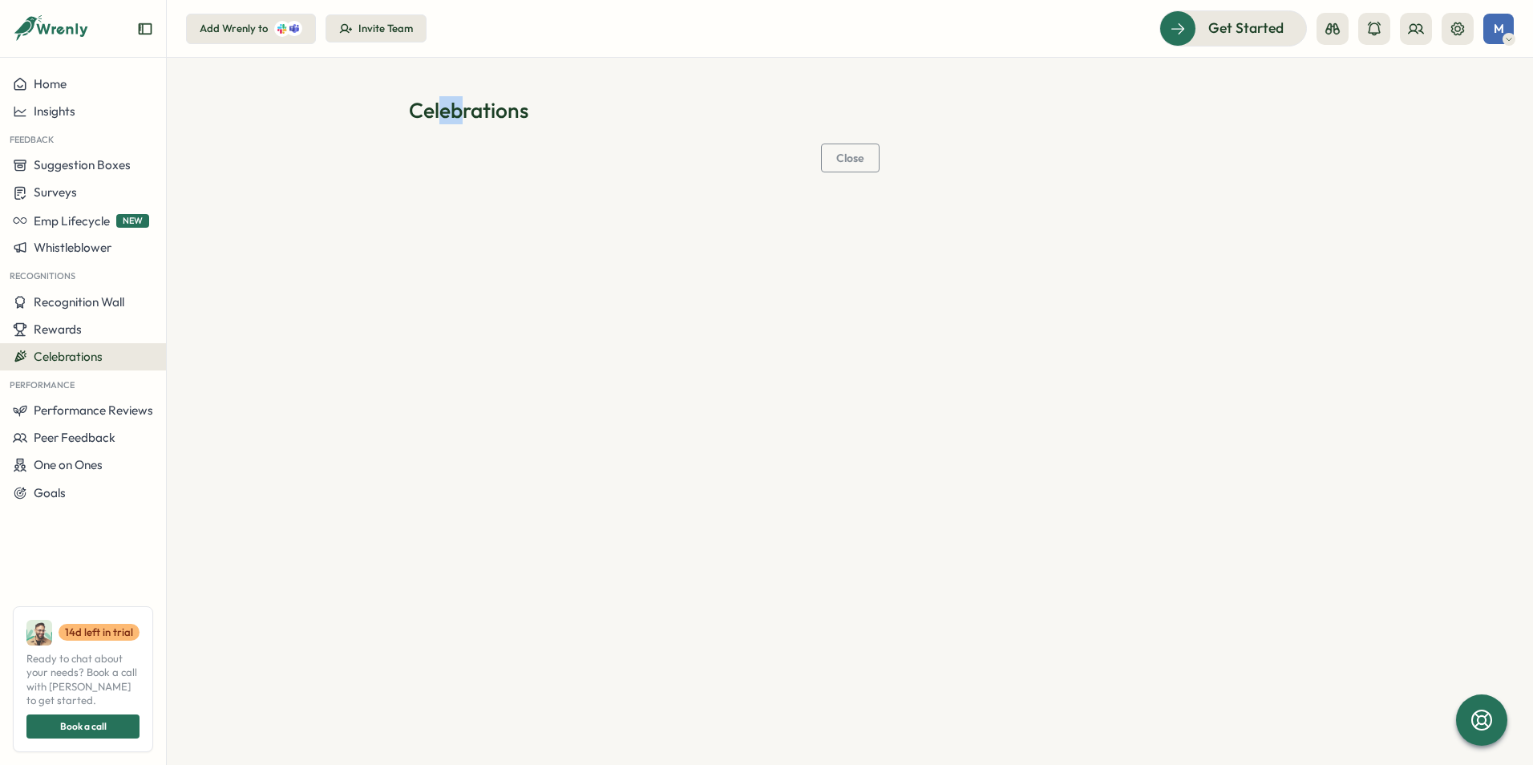
click at [29, 25] on icon at bounding box center [23, 28] width 18 height 14
click at [141, 22] on icon "Expand sidebar" at bounding box center [145, 29] width 16 height 16
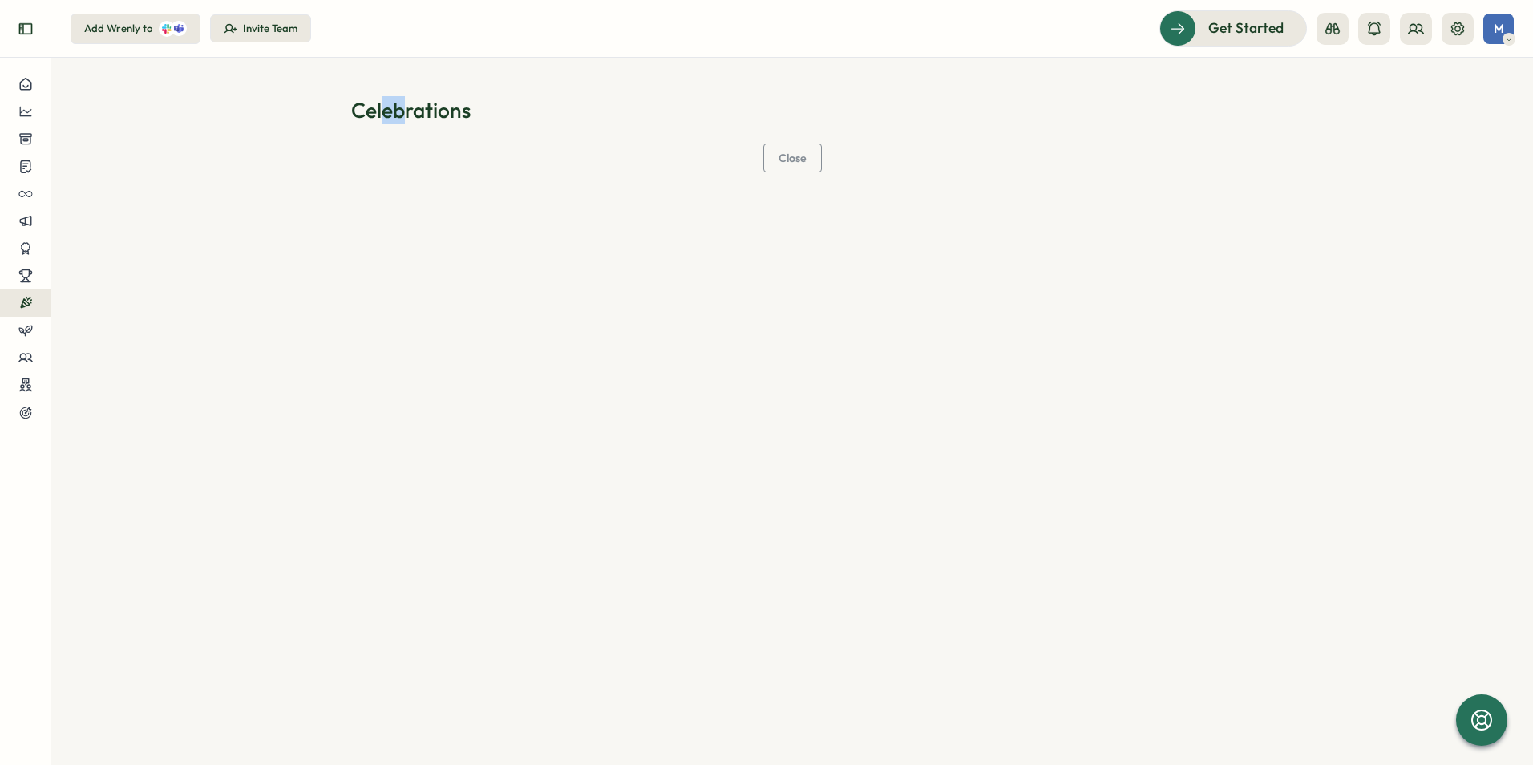
click at [14, 24] on button "Expand sidebar" at bounding box center [26, 29] width 32 height 32
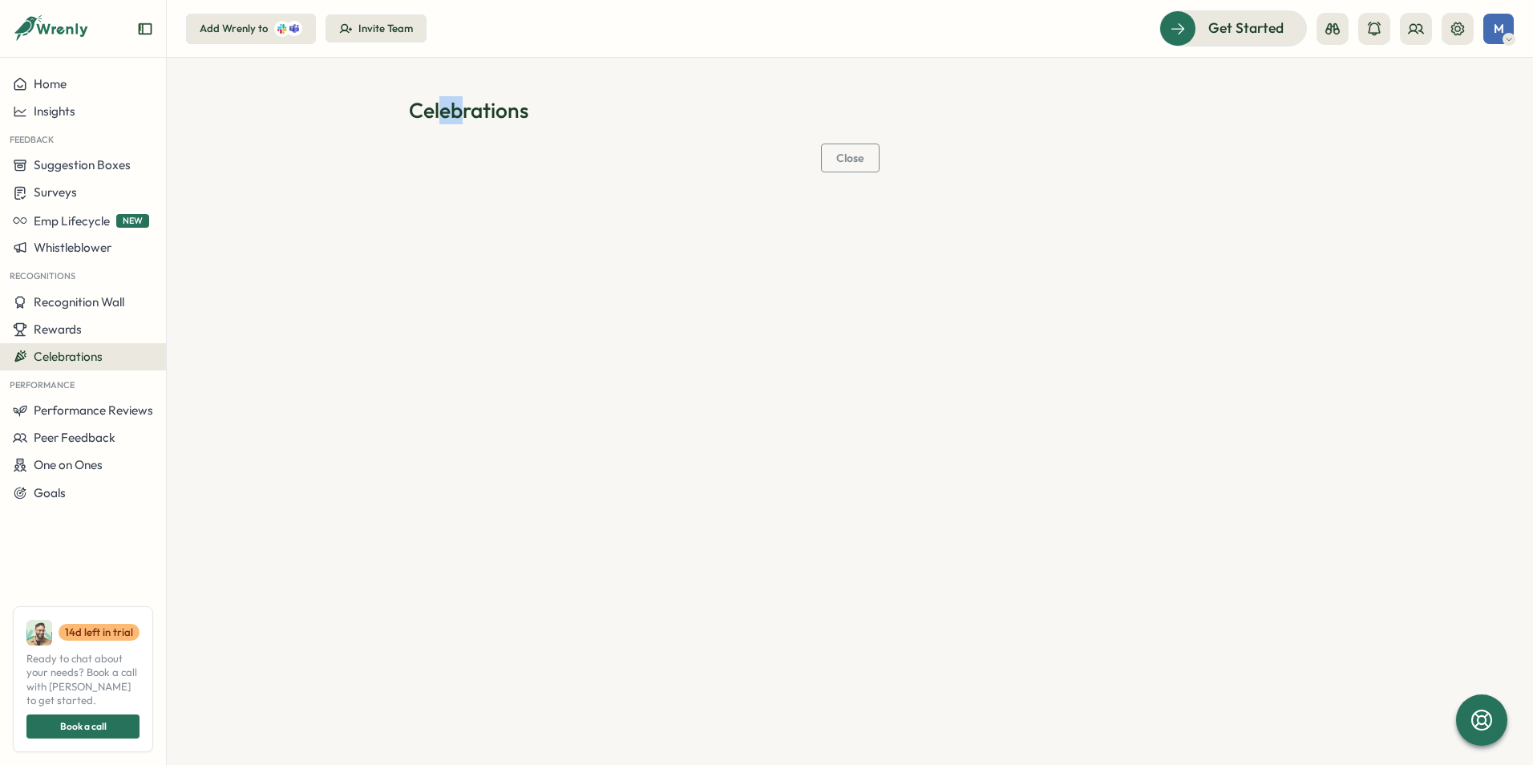
click at [67, 354] on span "Celebrations" at bounding box center [68, 356] width 69 height 15
